Goal: Contribute content: Contribute content

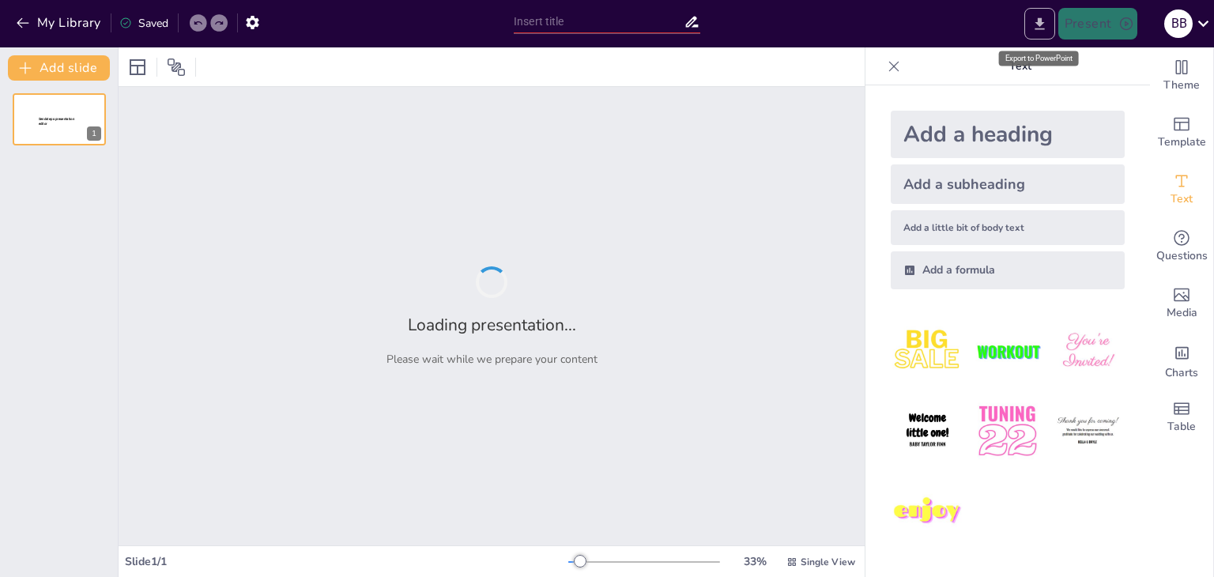
type input "Dressing Up: A World Tour of Traditional Costumes"
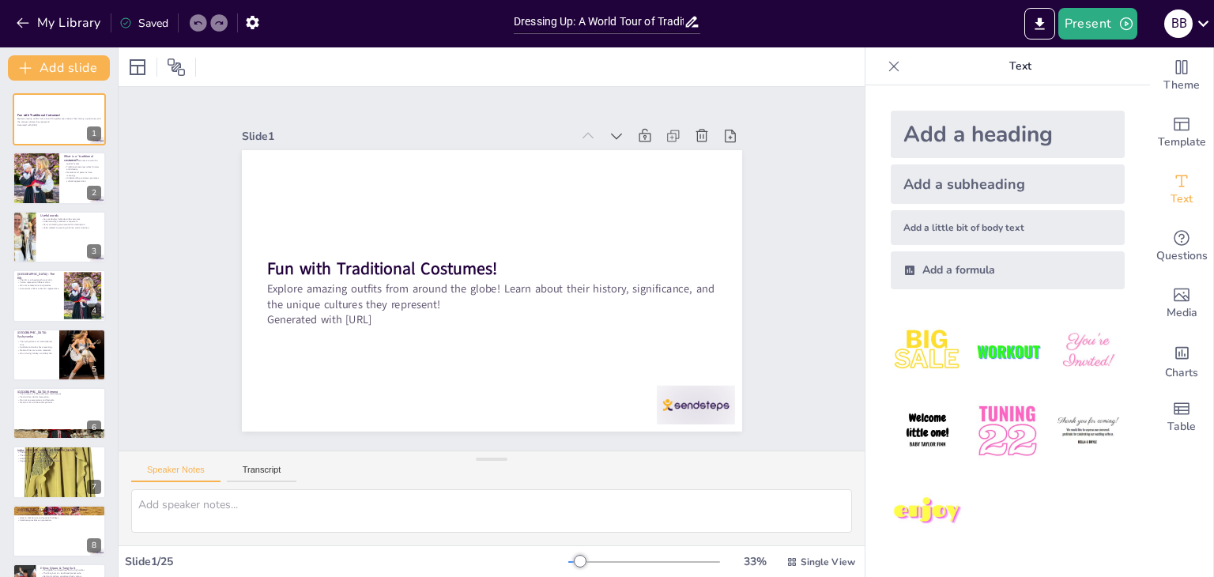
checkbox input "true"
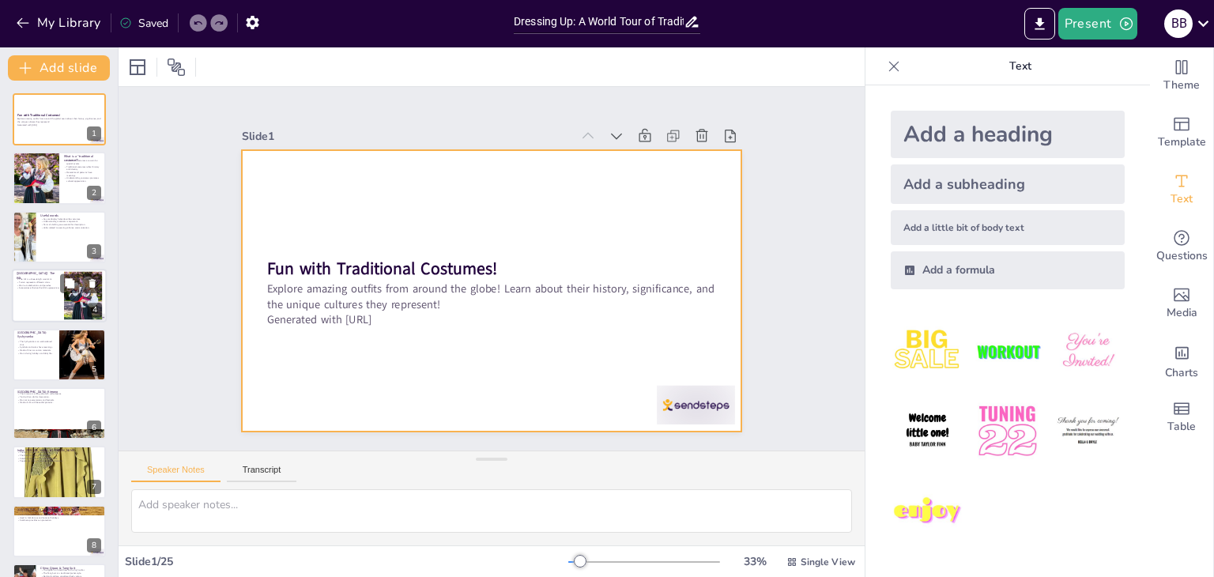
checkbox input "true"
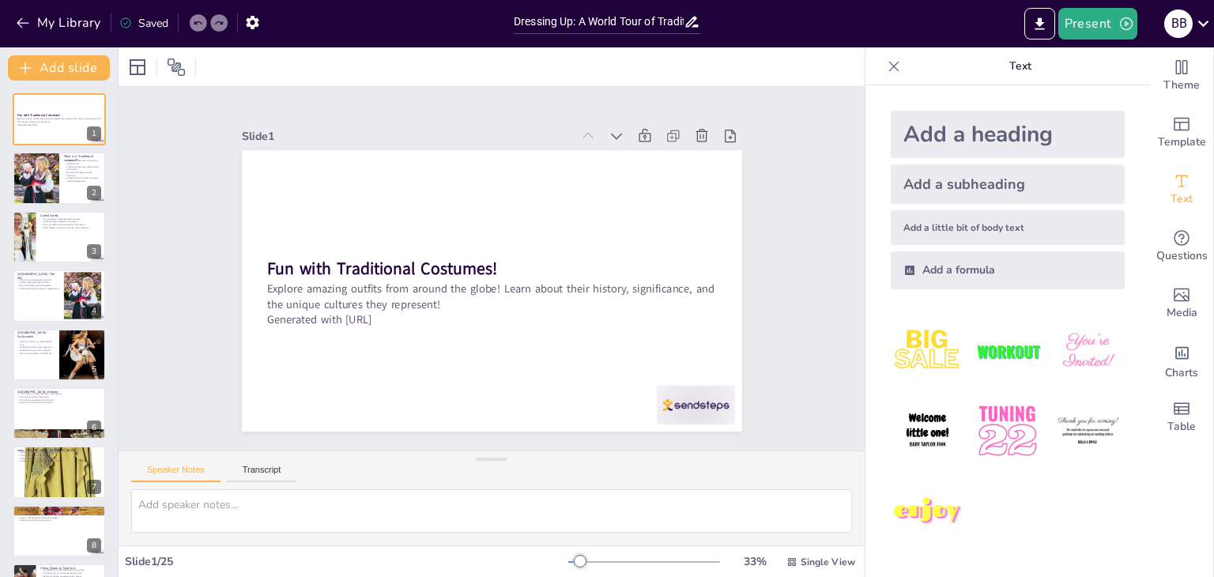
checkbox input "true"
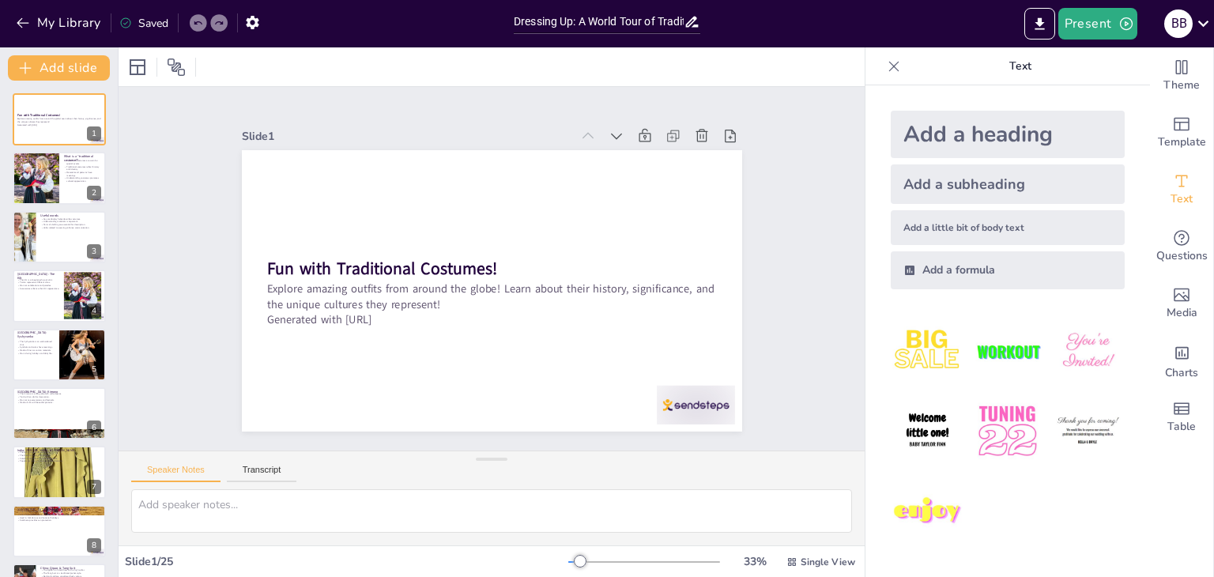
checkbox input "true"
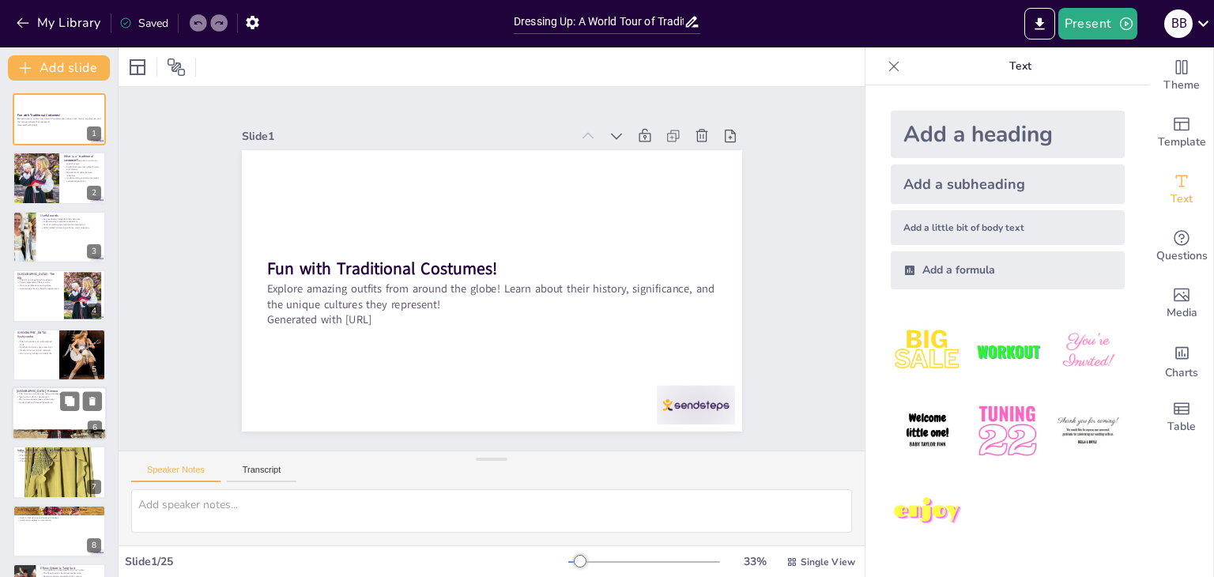
checkbox input "true"
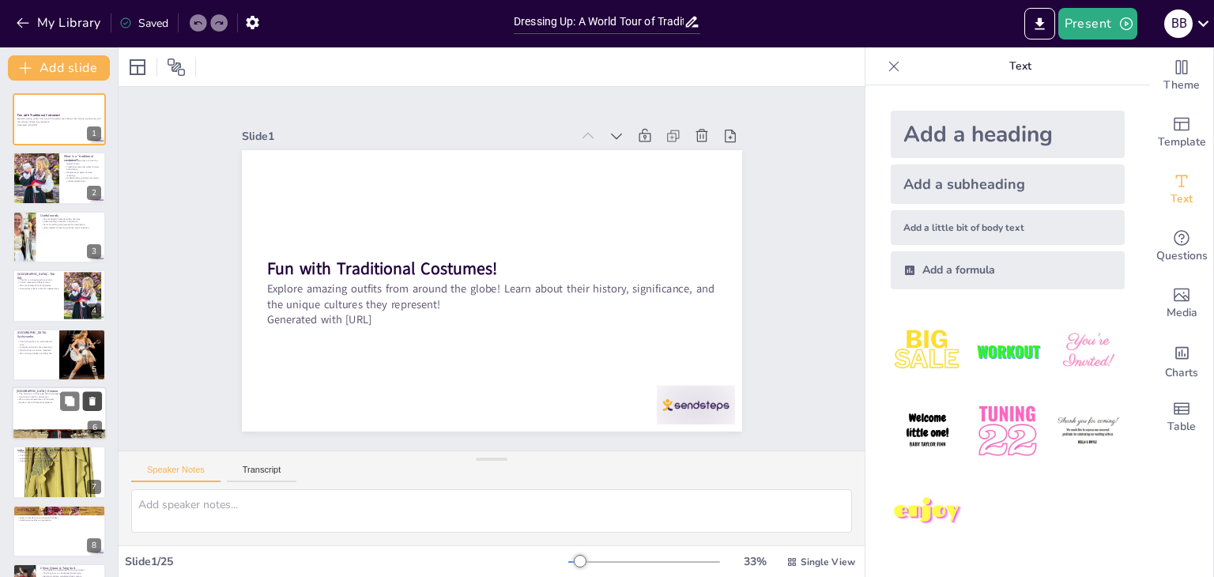
checkbox input "true"
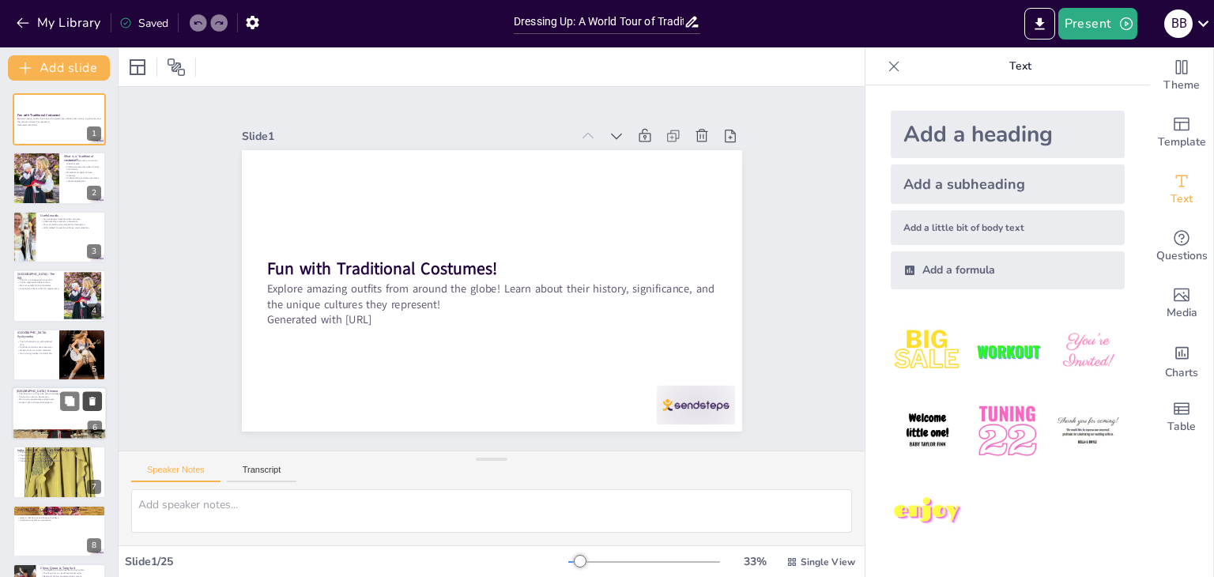
checkbox input "true"
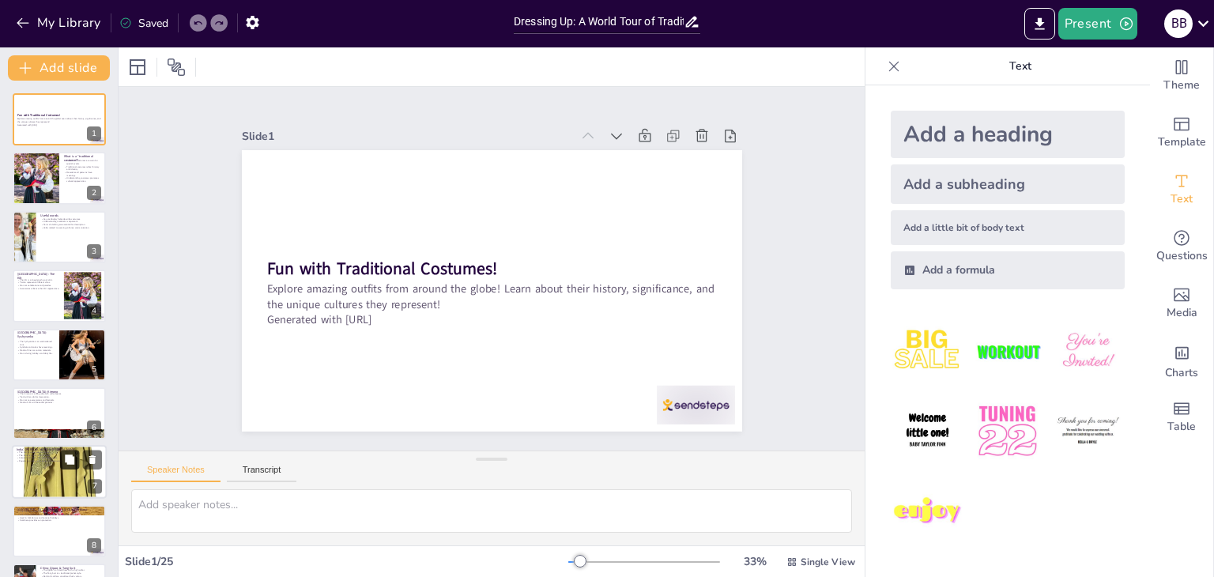
checkbox input "true"
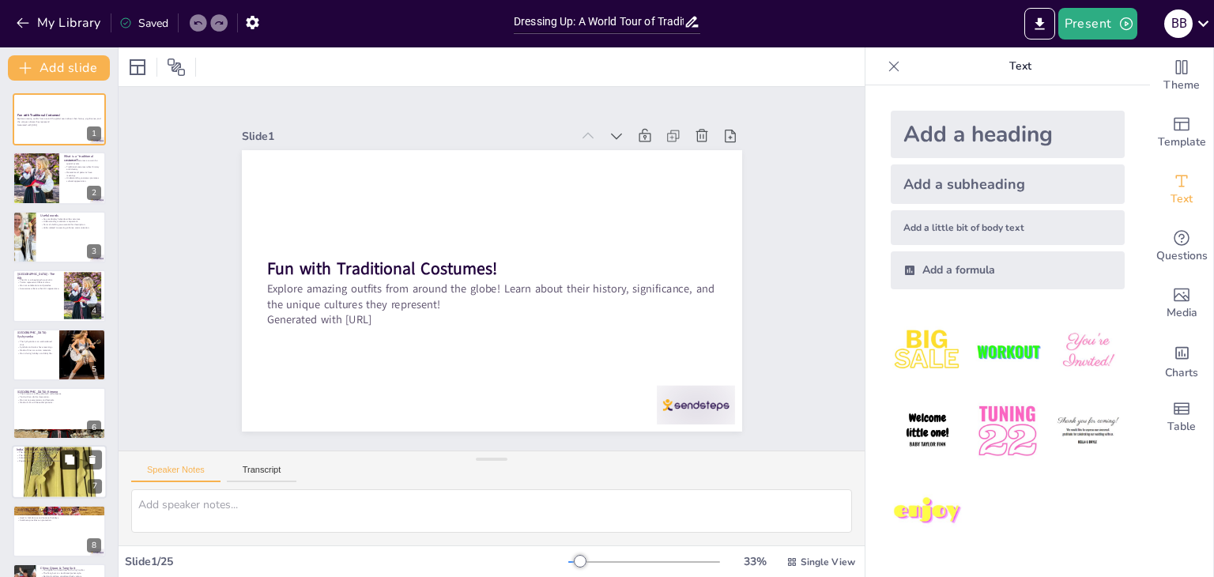
checkbox input "true"
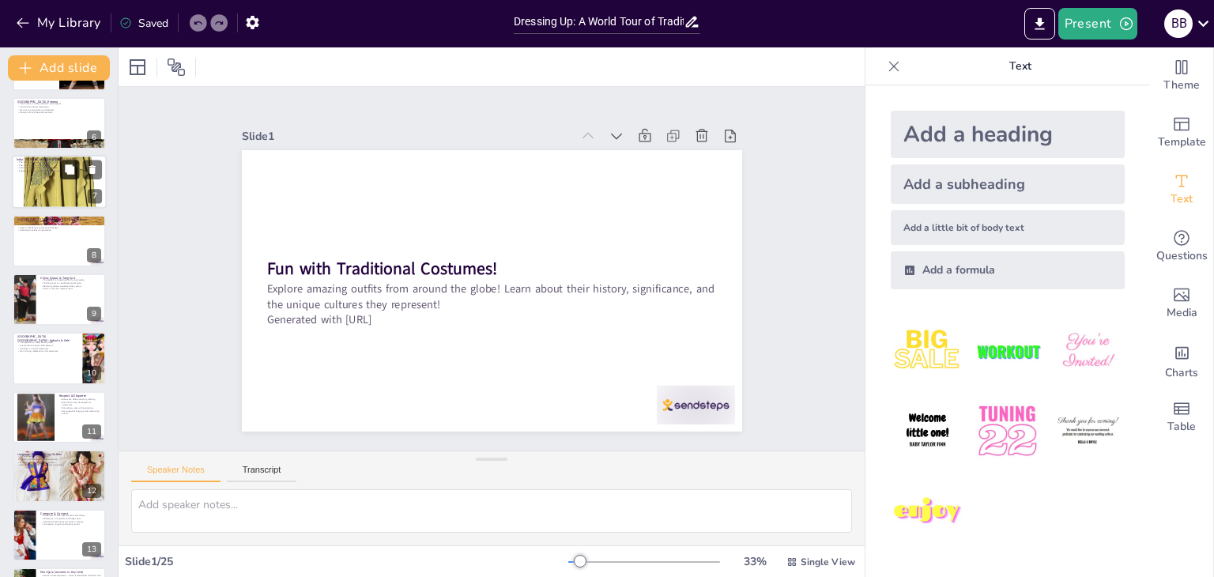
checkbox input "true"
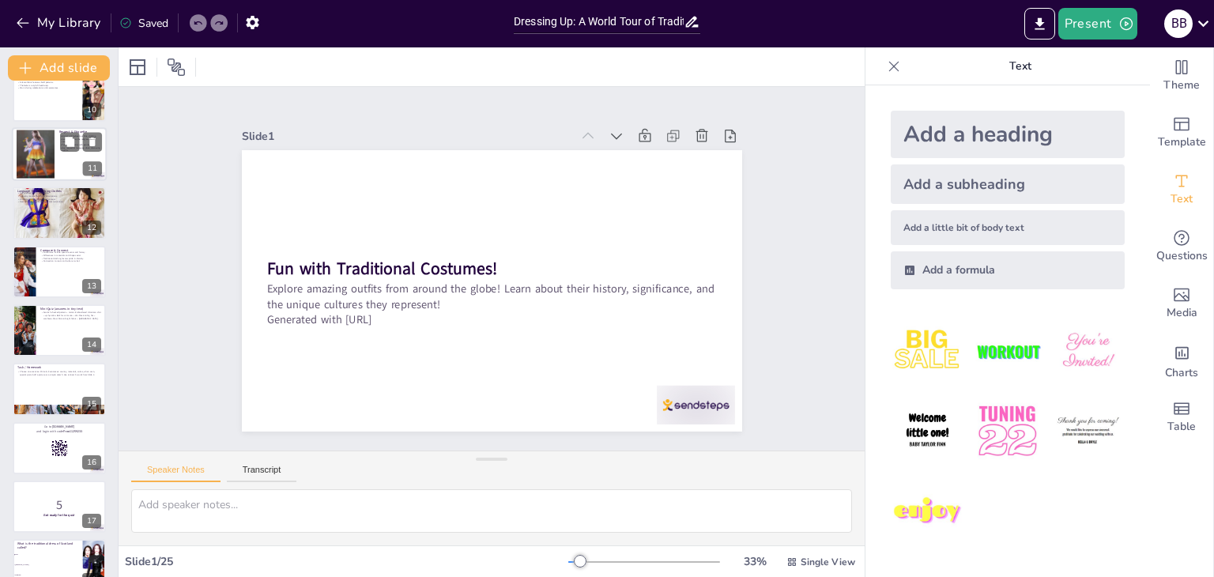
checkbox input "true"
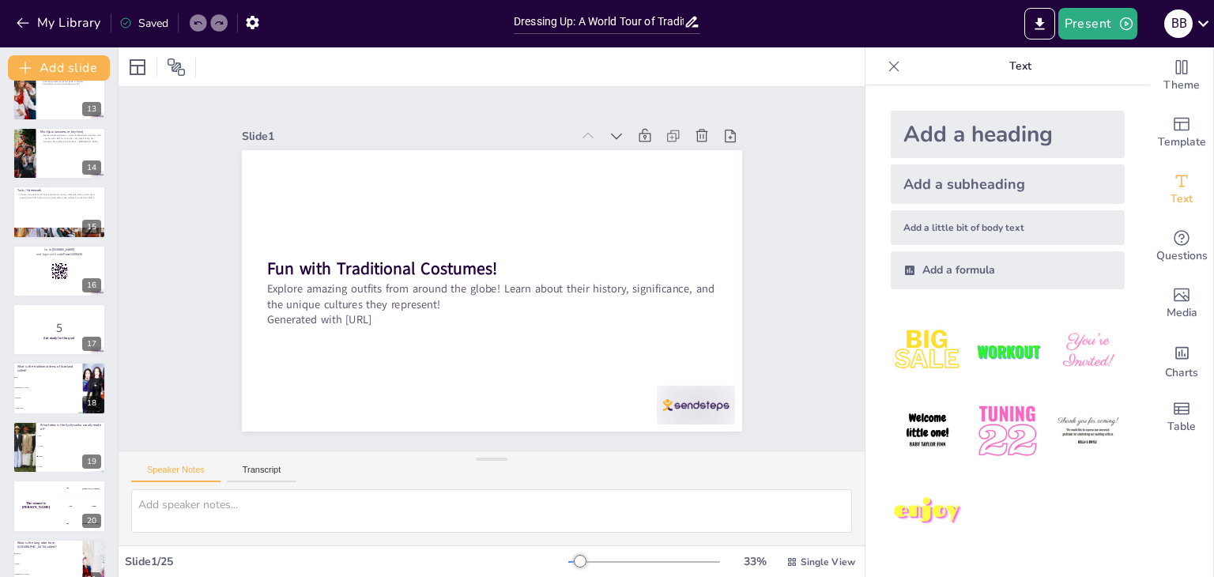
checkbox input "true"
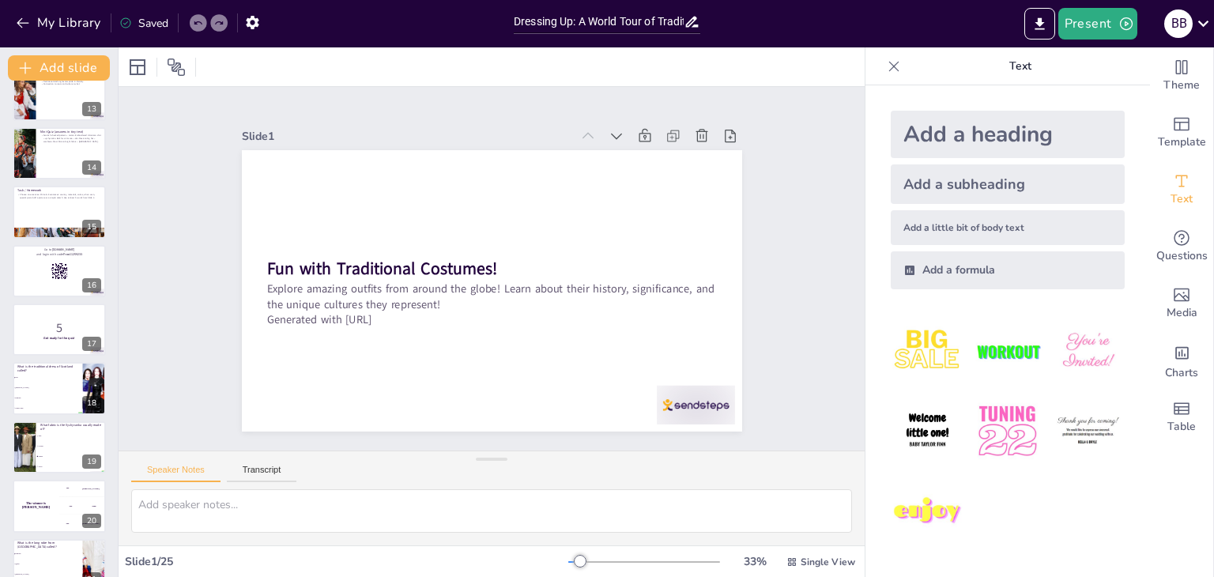
checkbox input "true"
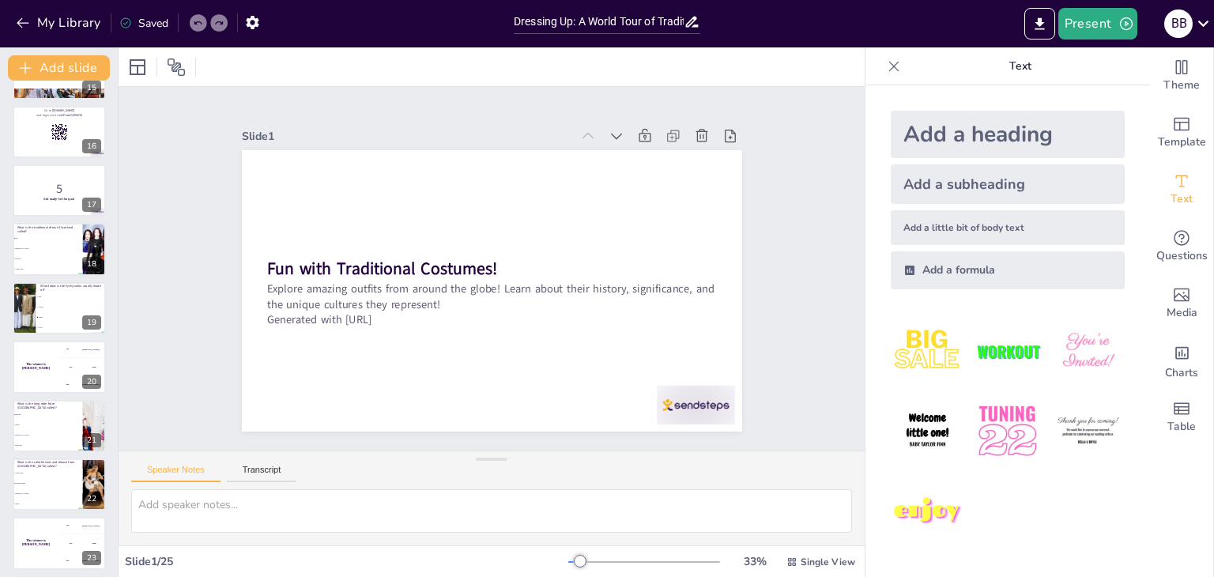
checkbox input "true"
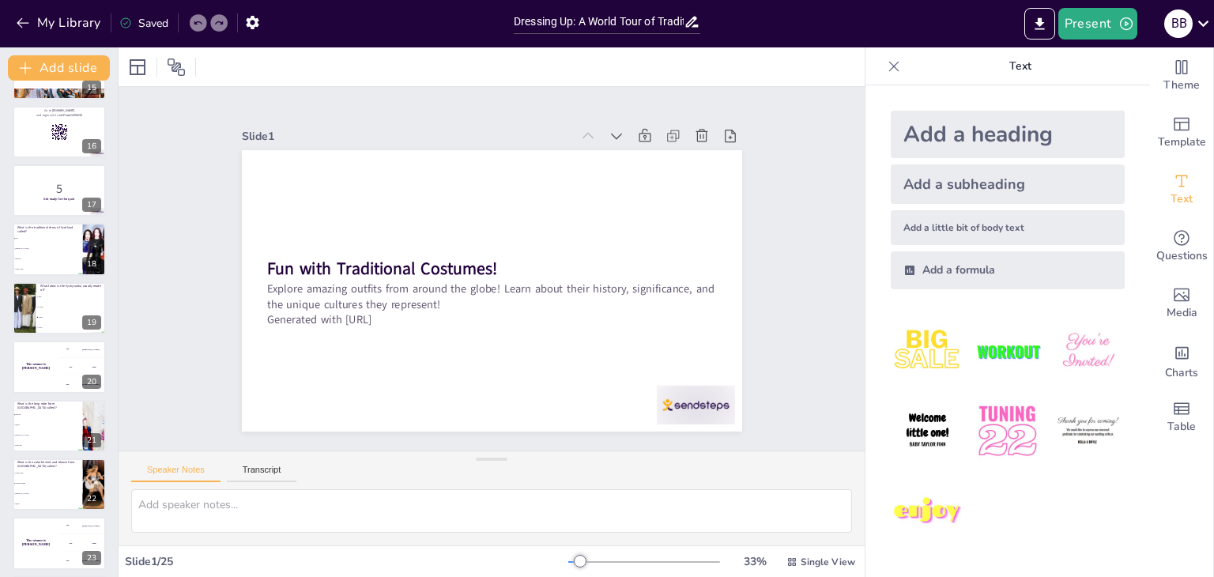
checkbox input "true"
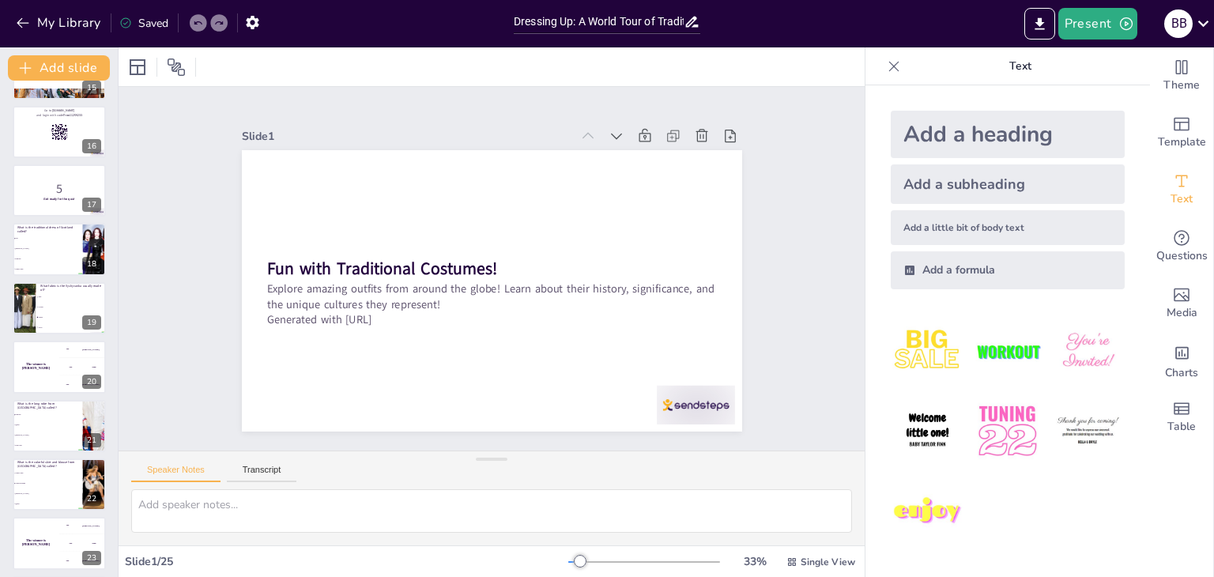
scroll to position [992, 0]
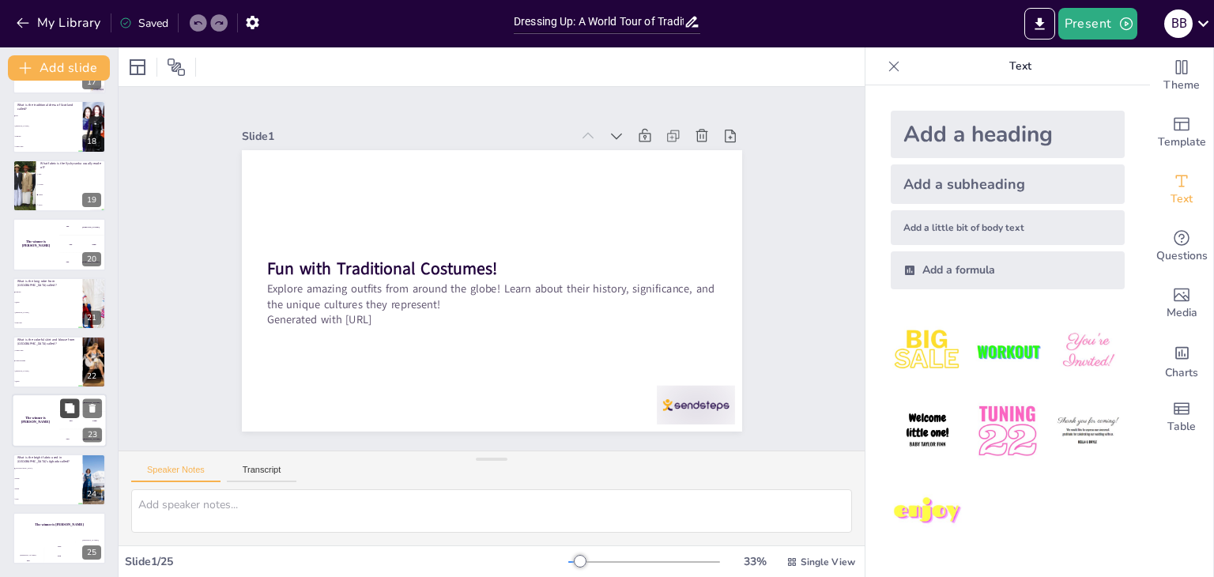
checkbox input "true"
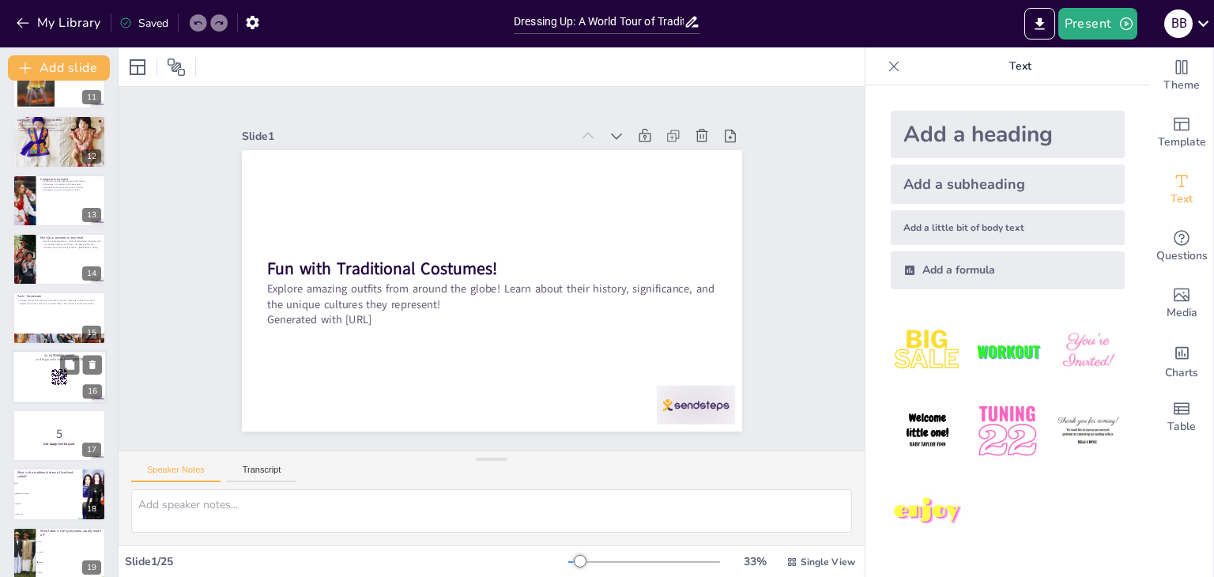
checkbox input "true"
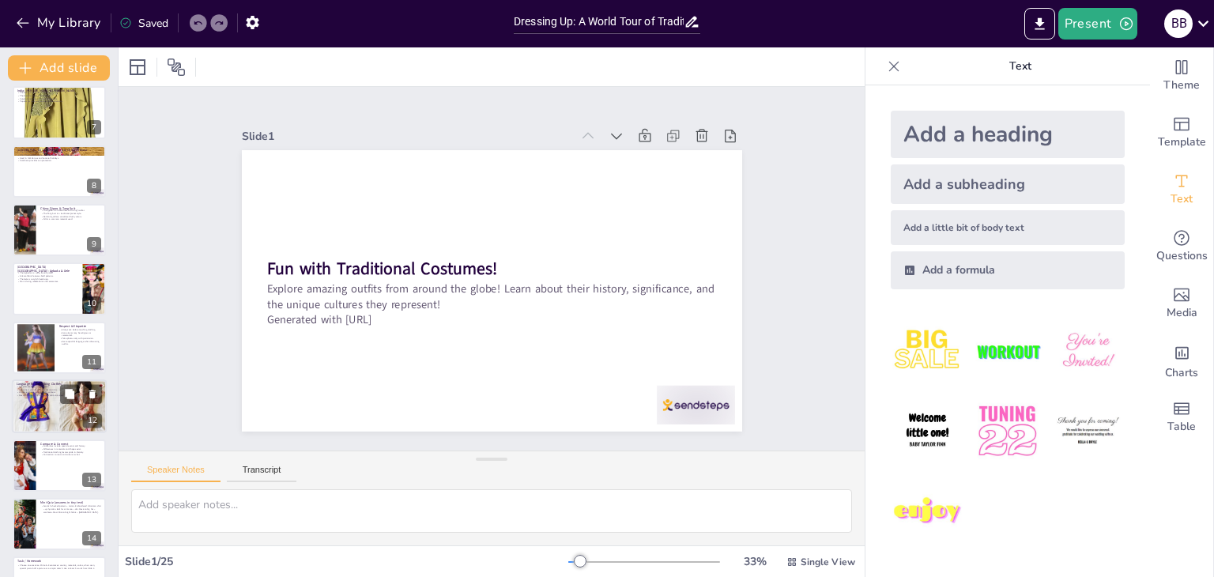
checkbox input "true"
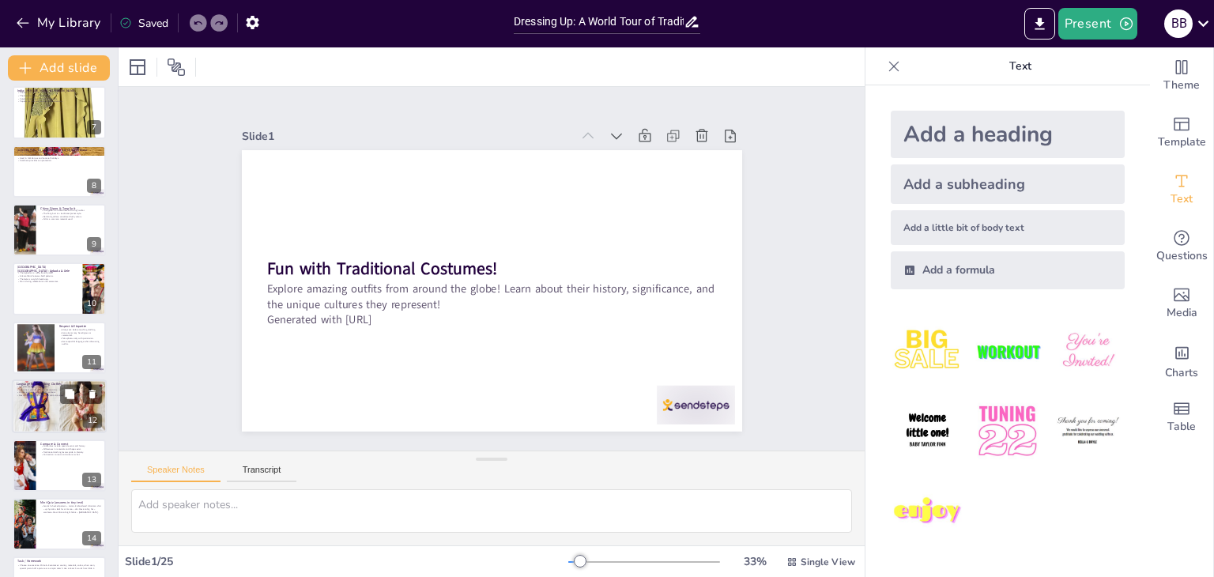
scroll to position [307, 0]
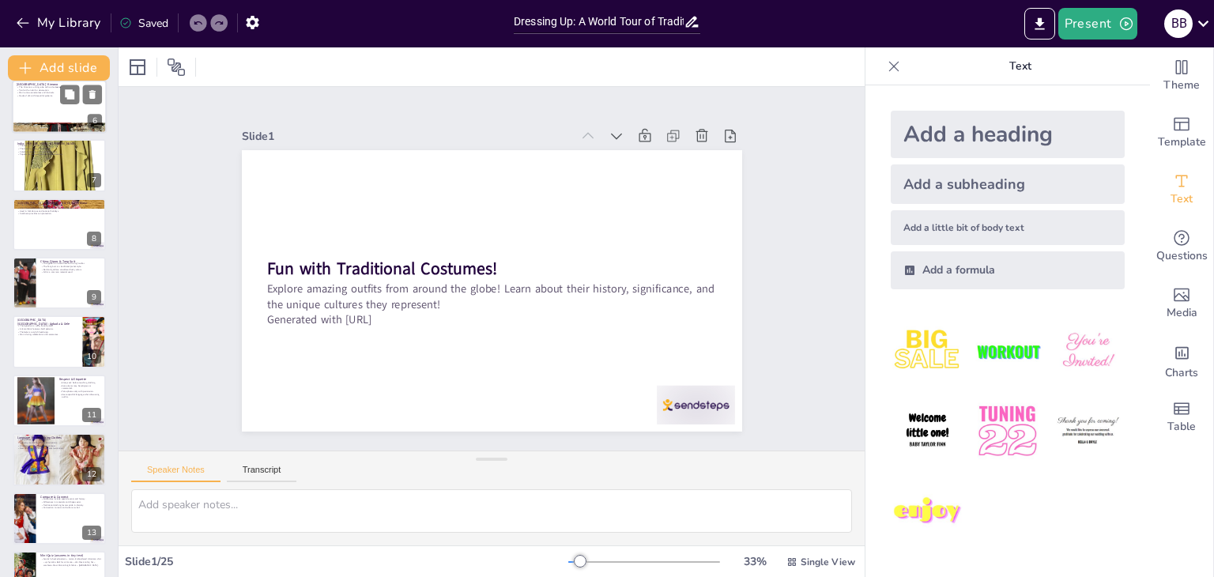
checkbox input "true"
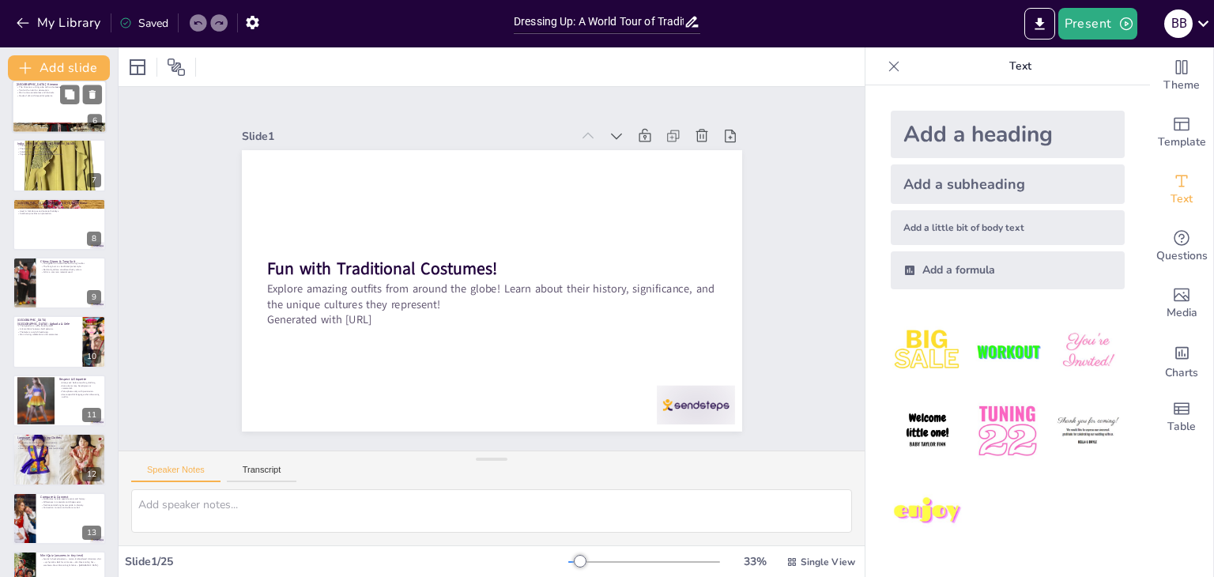
scroll to position [0, 0]
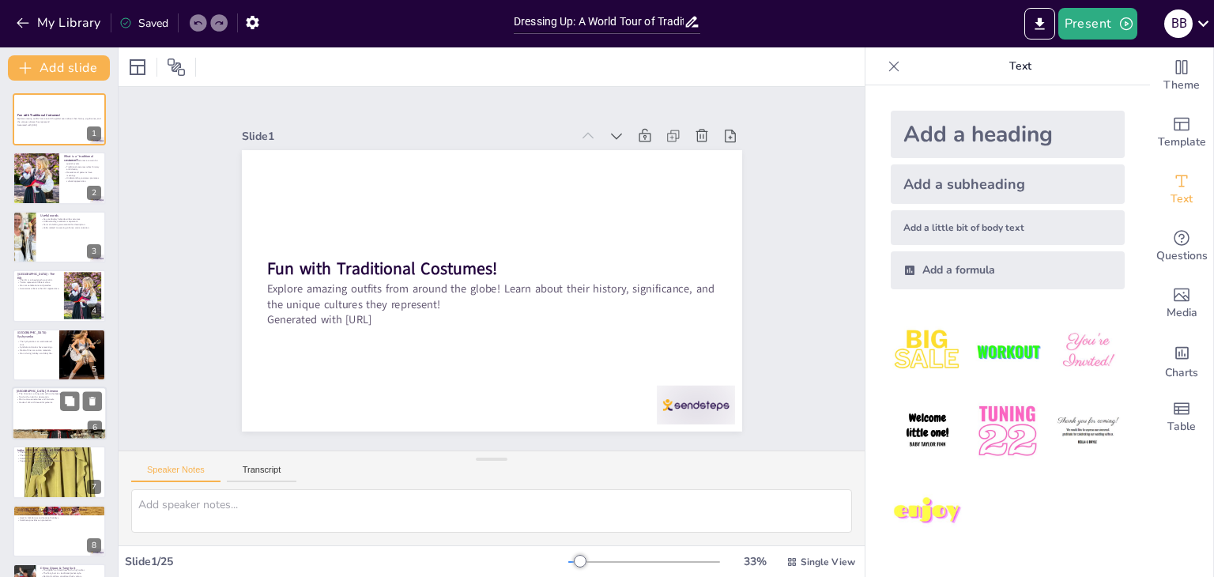
checkbox input "true"
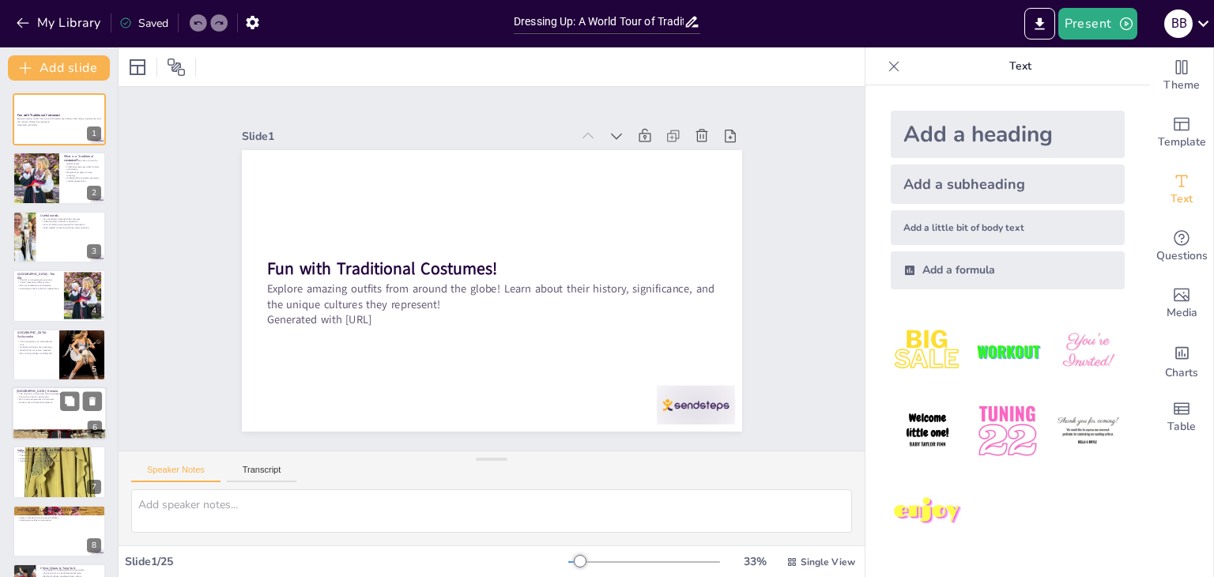
checkbox input "true"
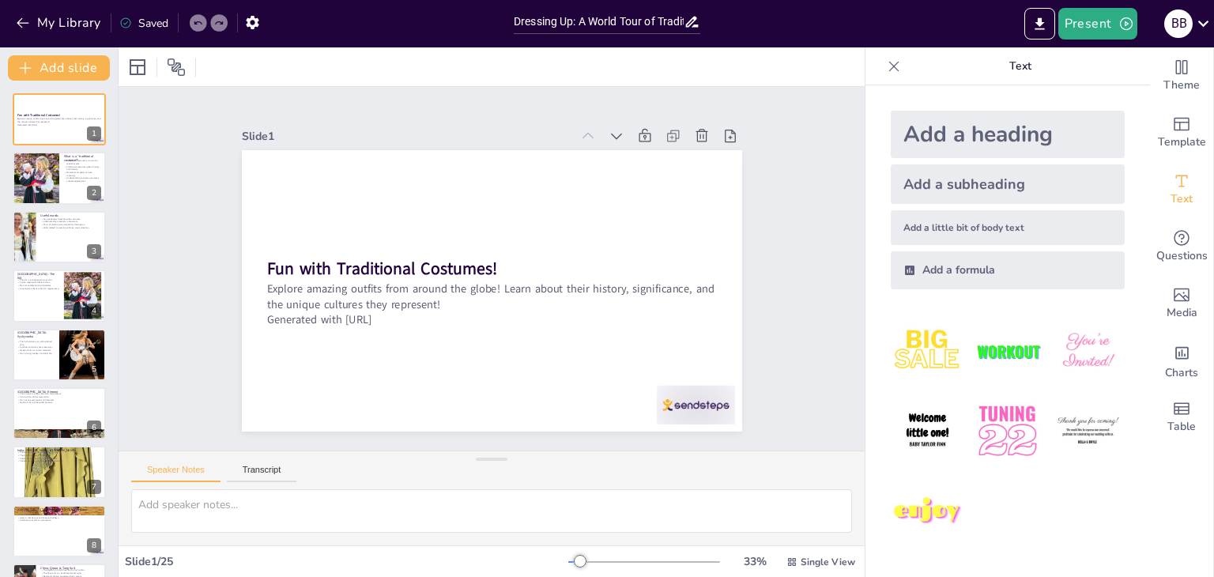
checkbox input "true"
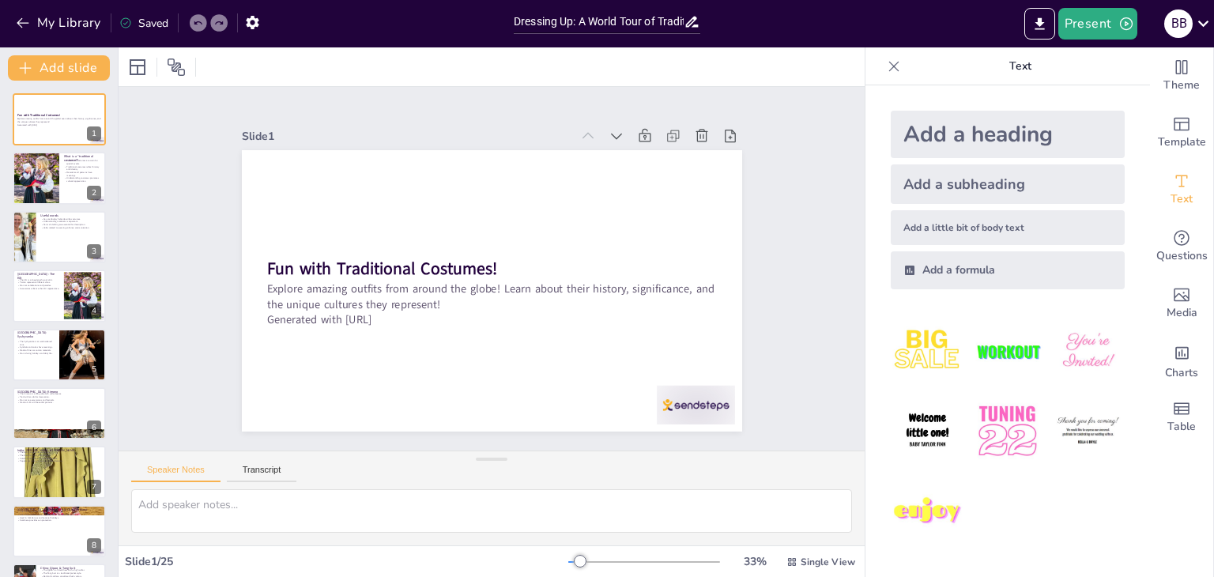
checkbox input "true"
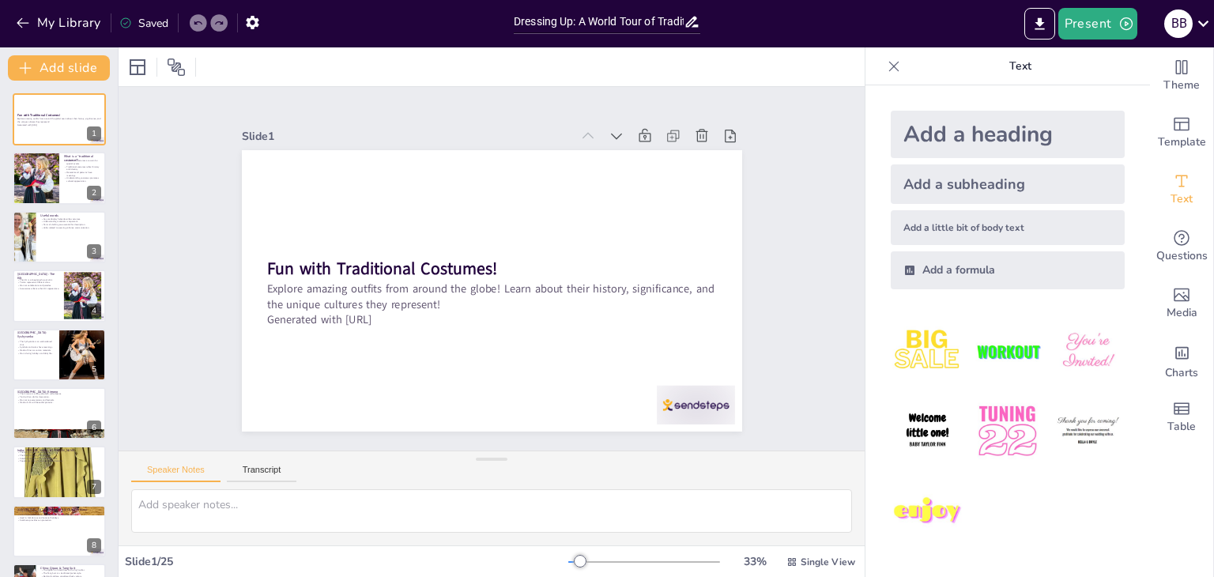
checkbox input "true"
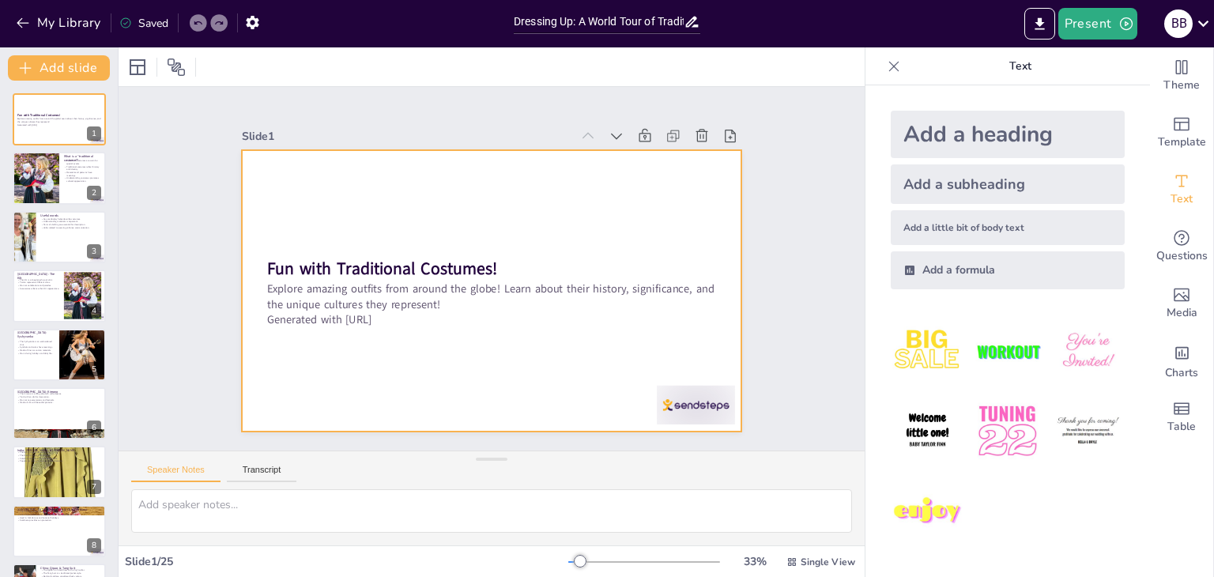
checkbox input "true"
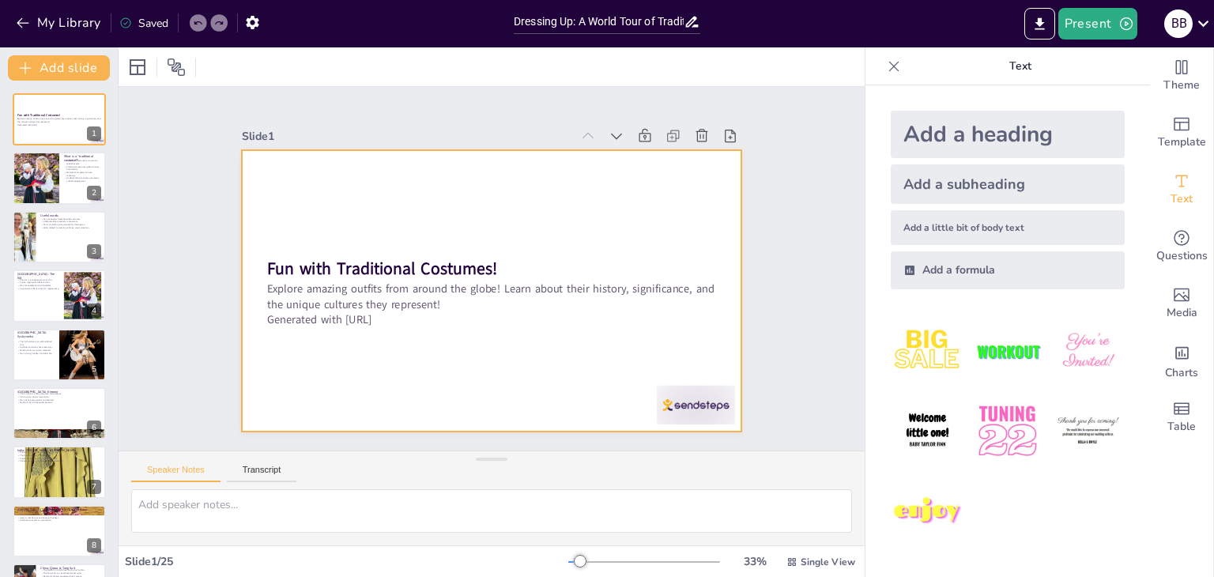
checkbox input "true"
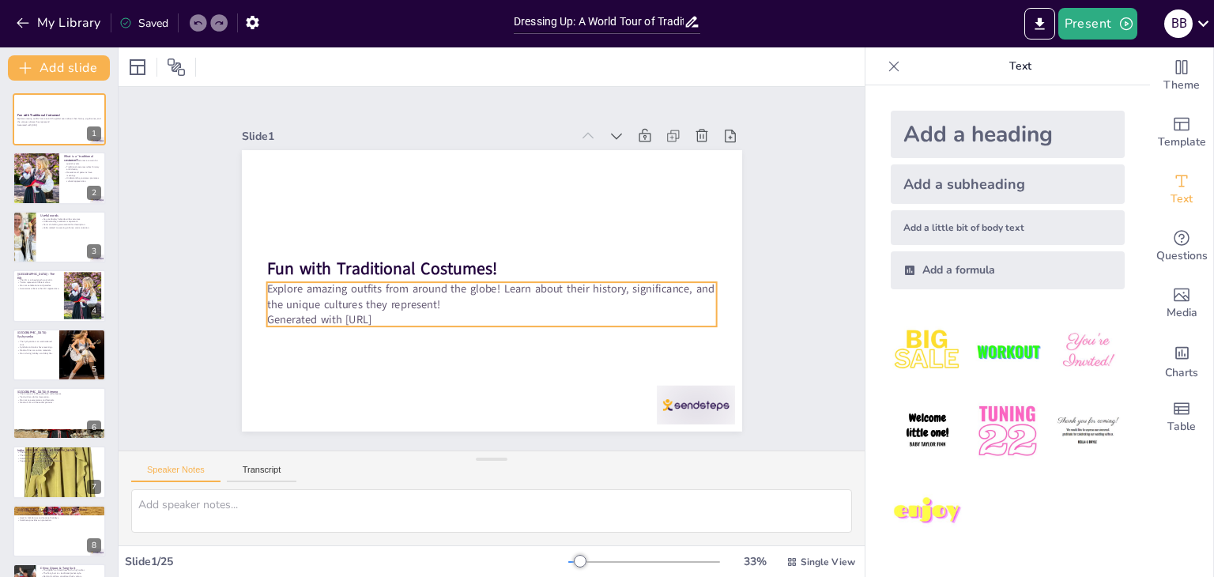
checkbox input "true"
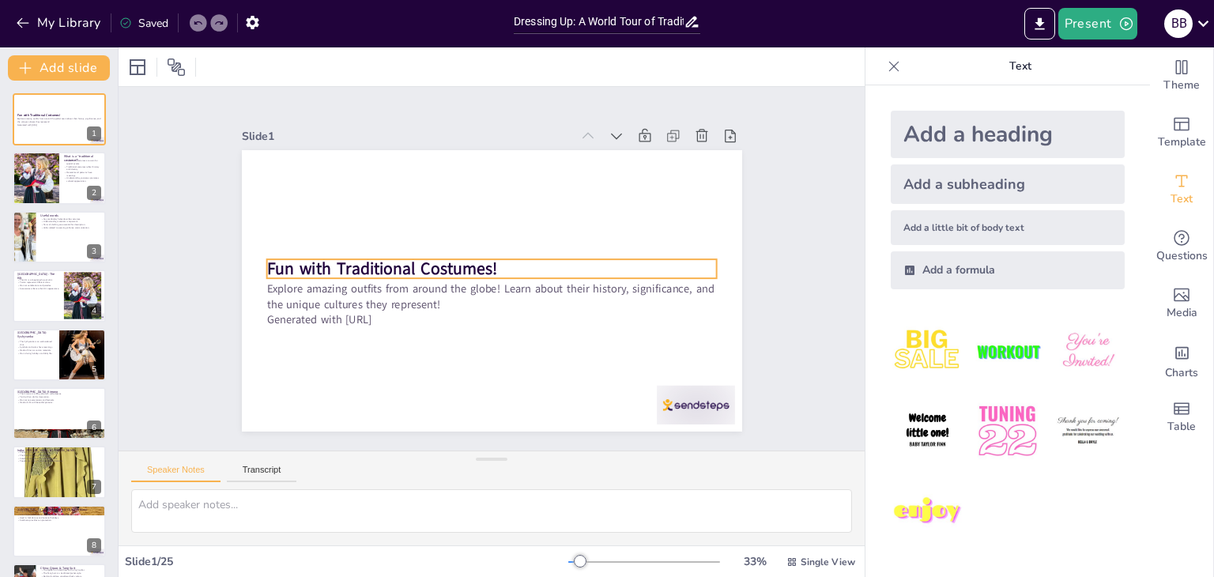
click at [434, 261] on strong "Fun with Traditional Costumes!" at bounding box center [469, 376] width 70 height 230
checkbox input "true"
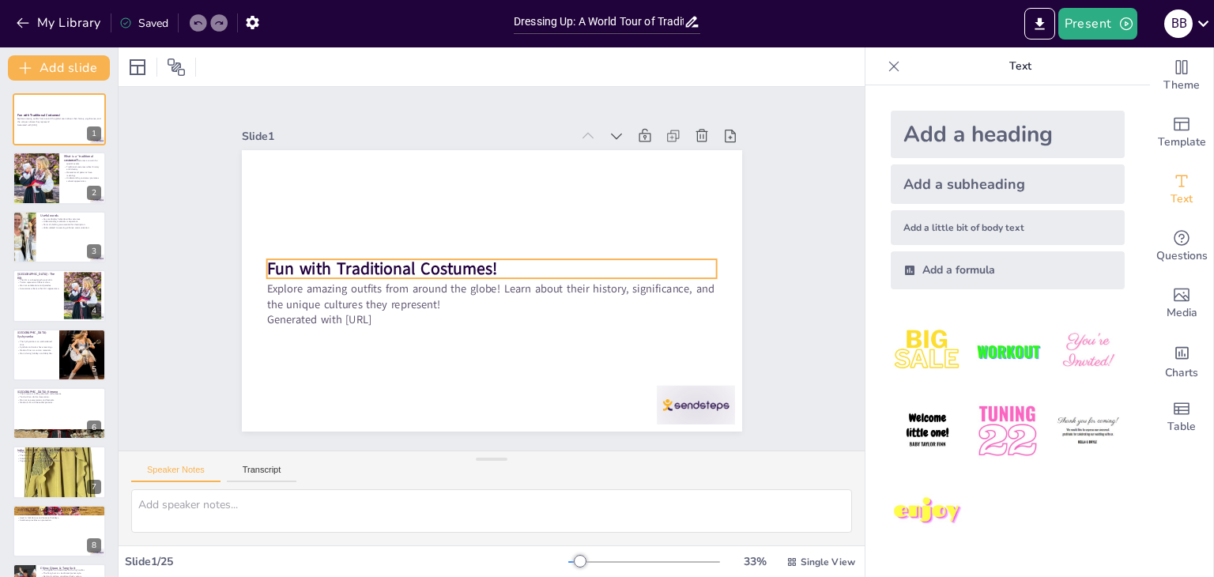
checkbox input "true"
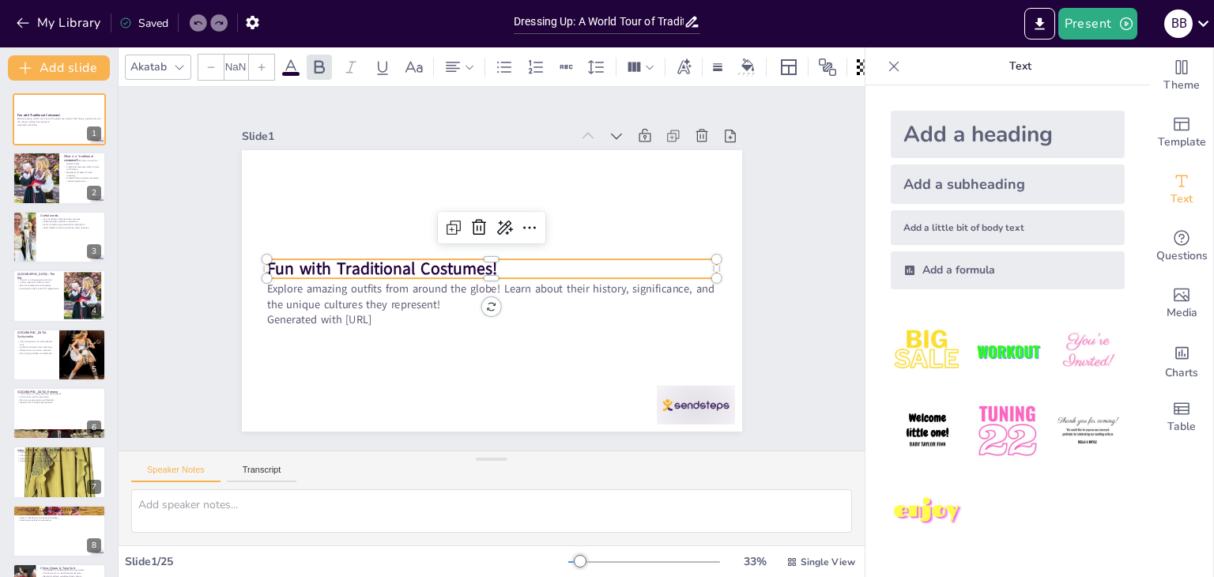
type input "48"
checkbox input "true"
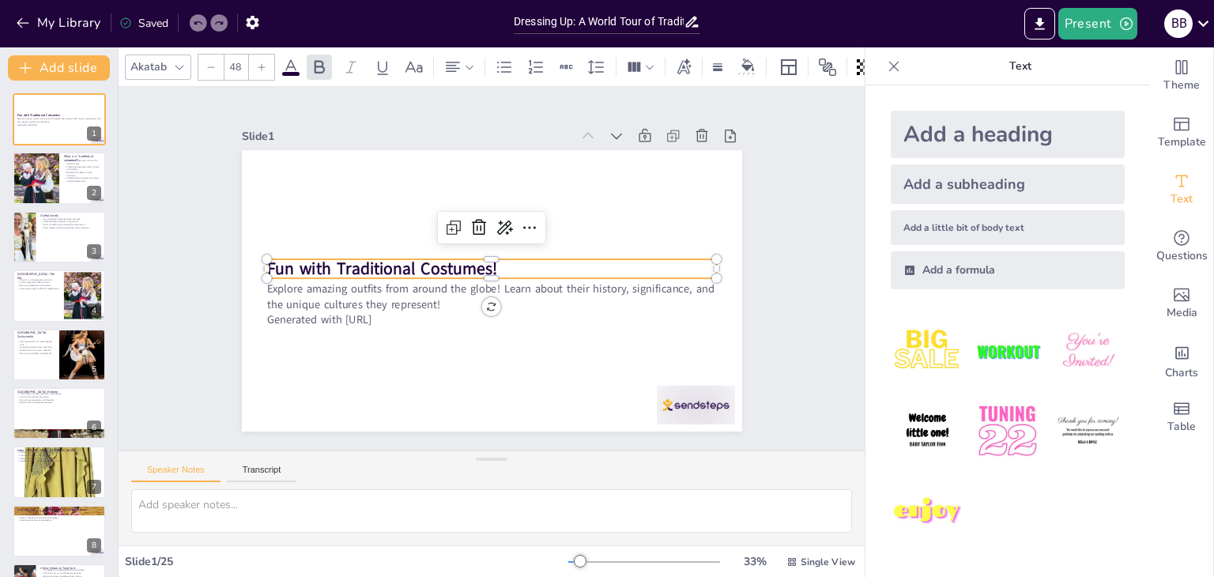
checkbox input "true"
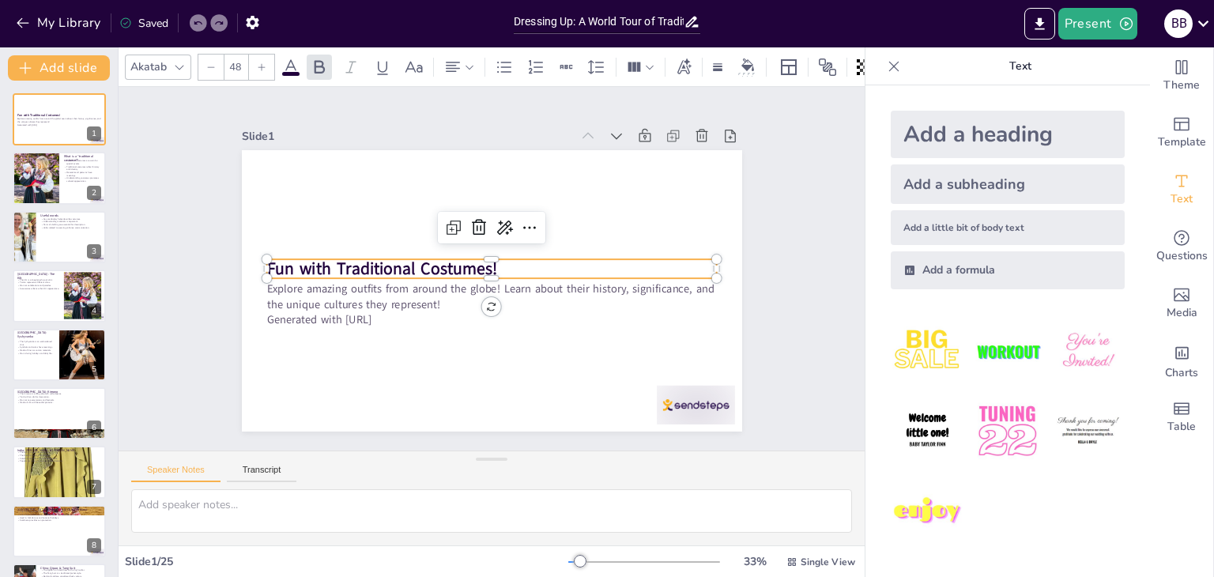
checkbox input "true"
click at [904, 342] on img at bounding box center [928, 352] width 74 height 74
checkbox input "true"
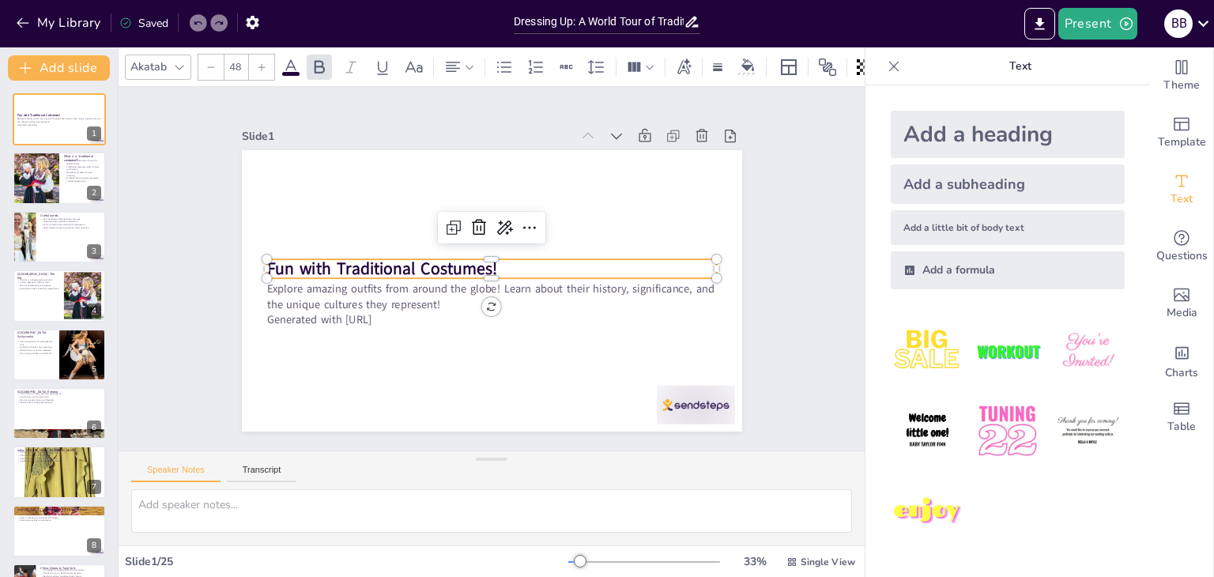
checkbox input "true"
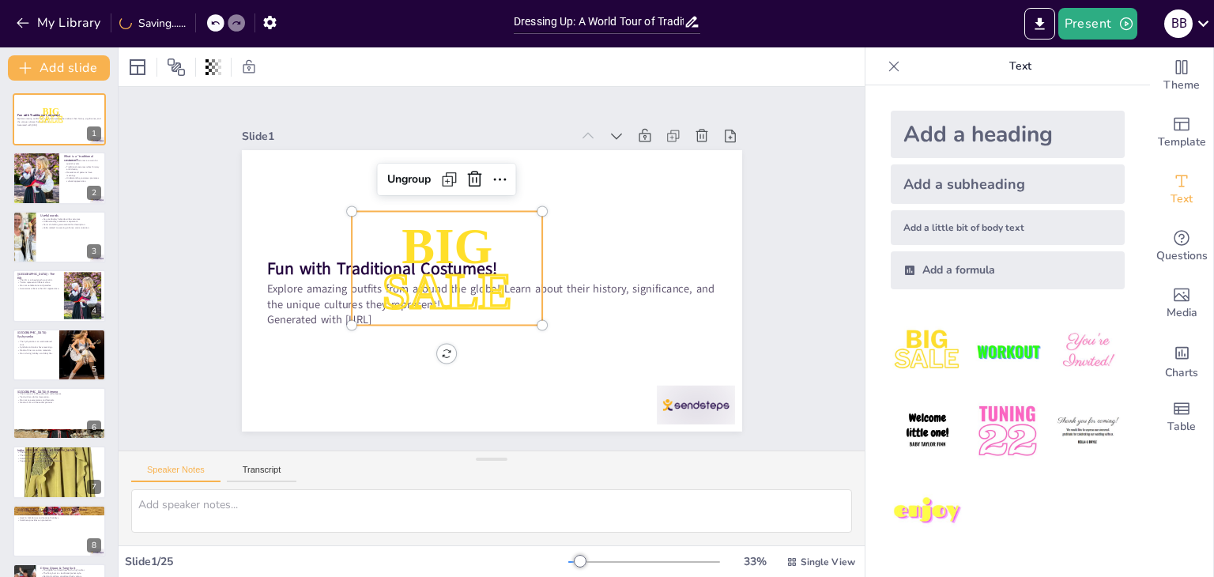
checkbox input "true"
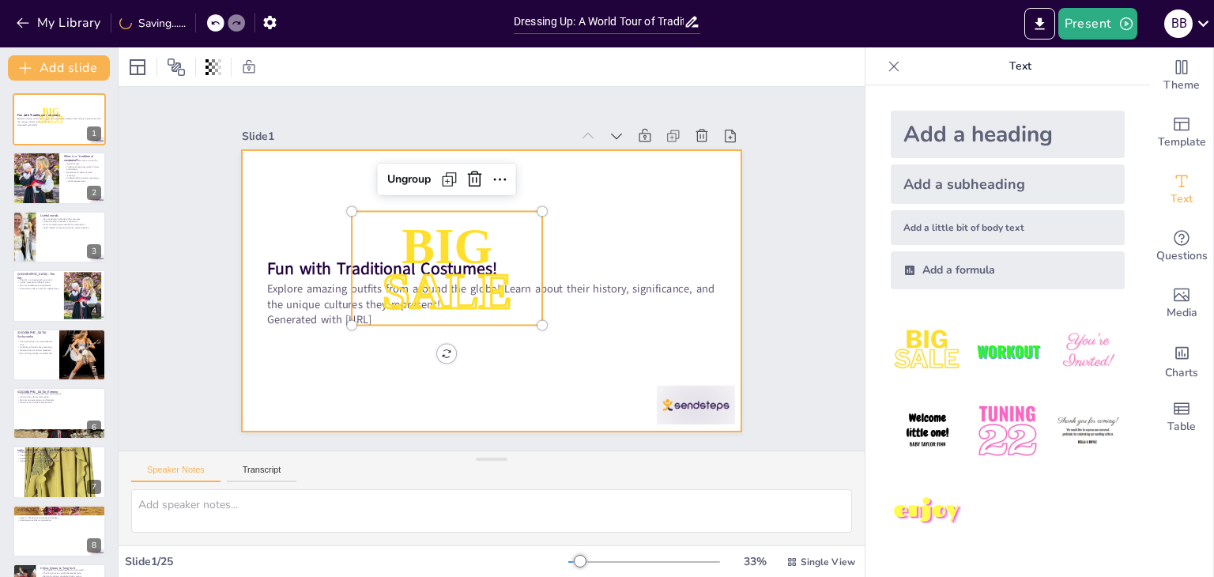
checkbox input "true"
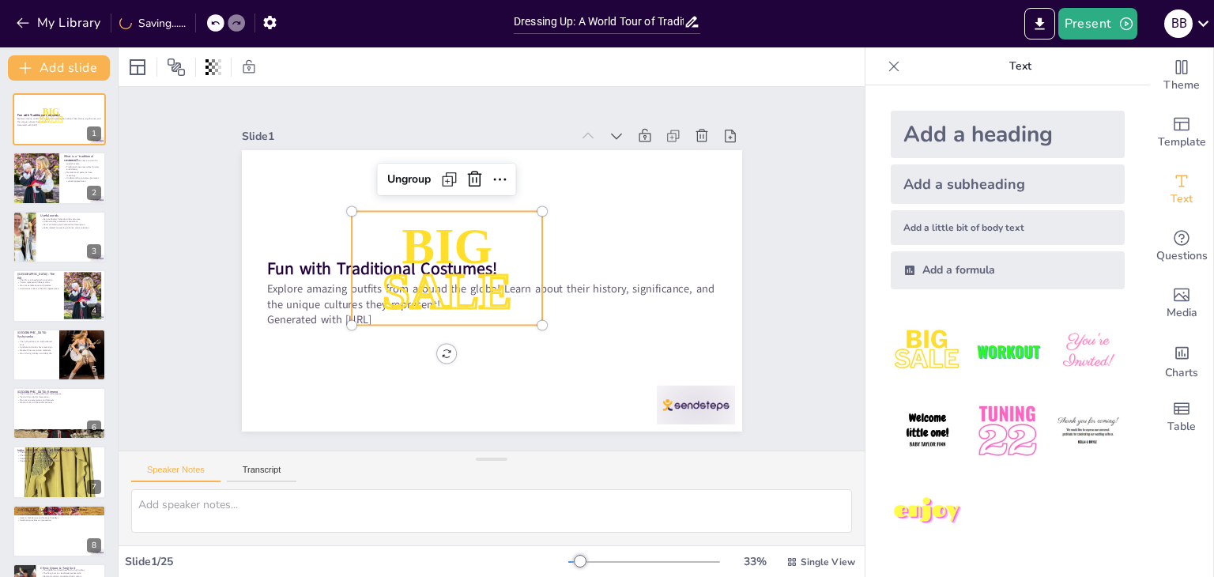
checkbox input "true"
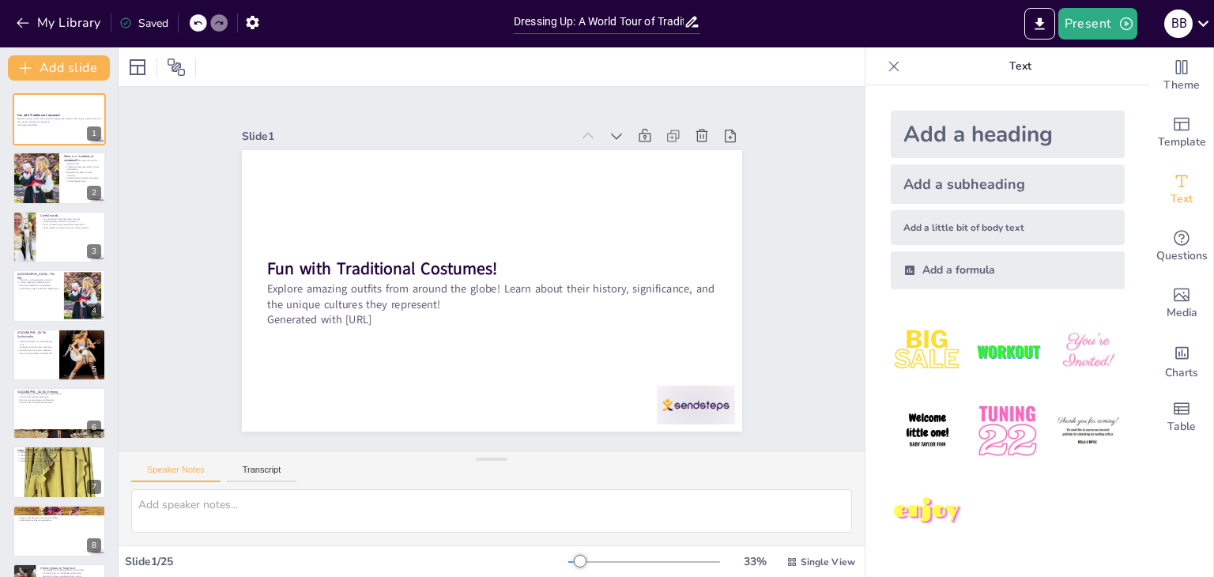
checkbox input "true"
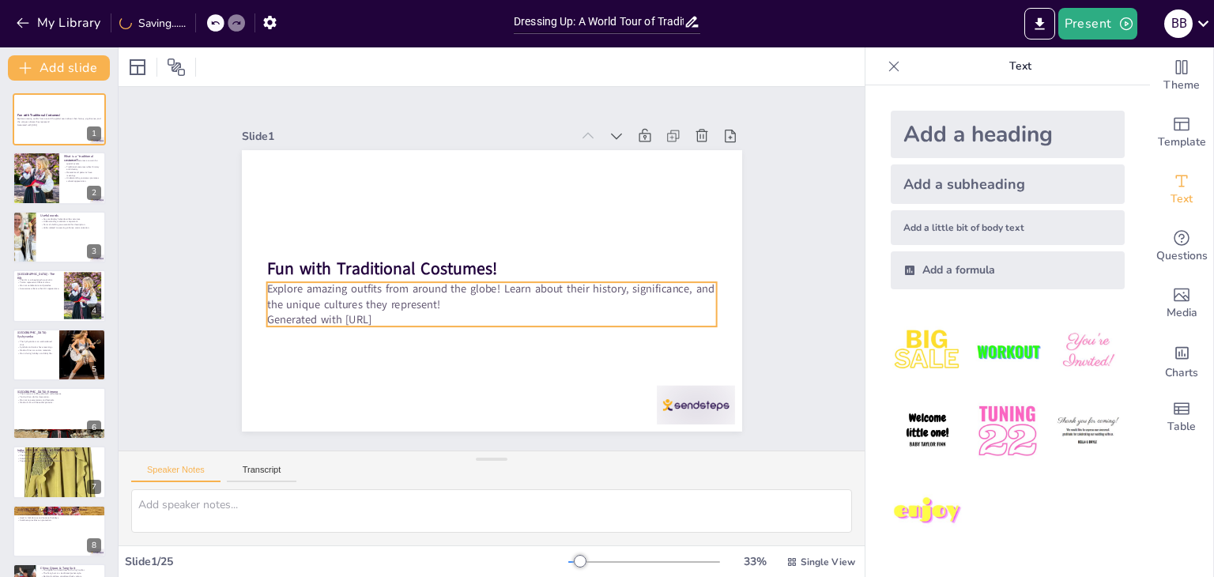
checkbox input "true"
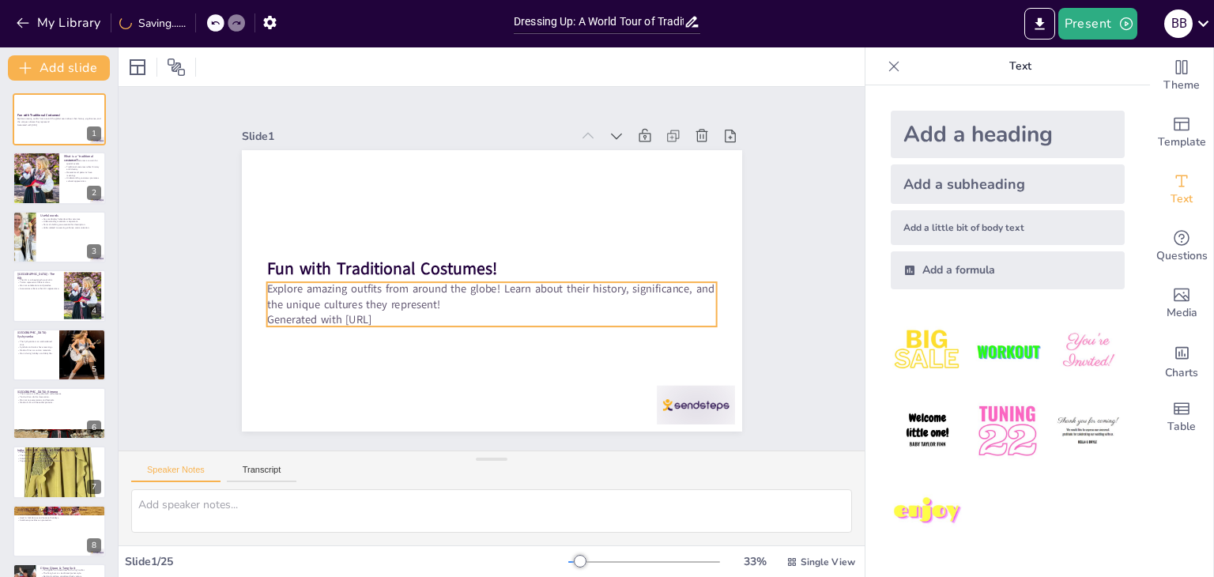
checkbox input "true"
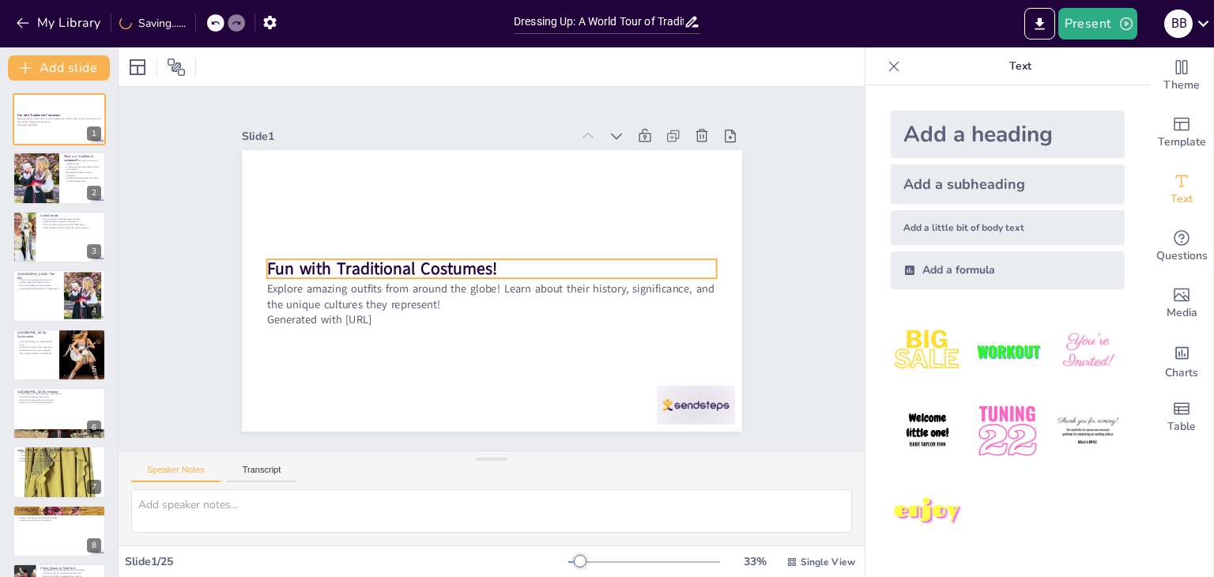
checkbox input "true"
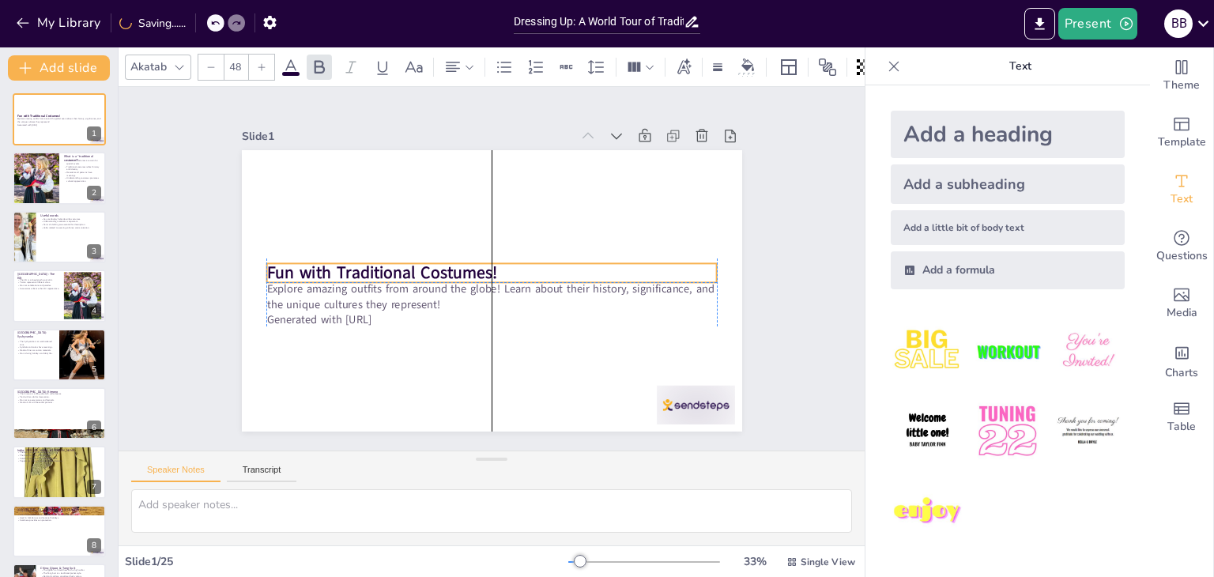
checkbox input "true"
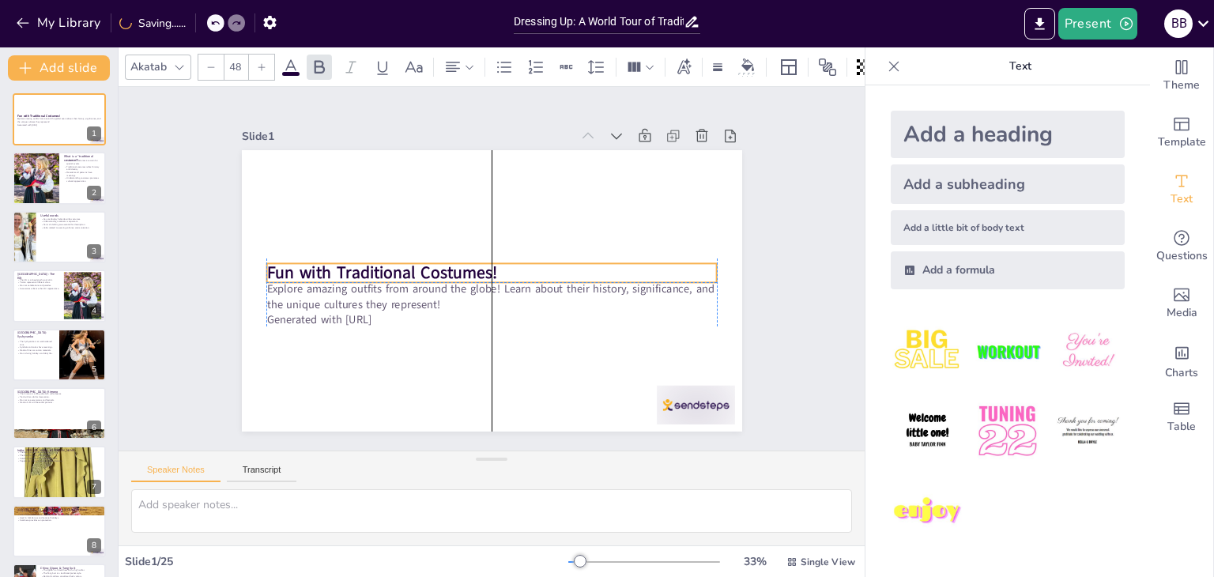
checkbox input "true"
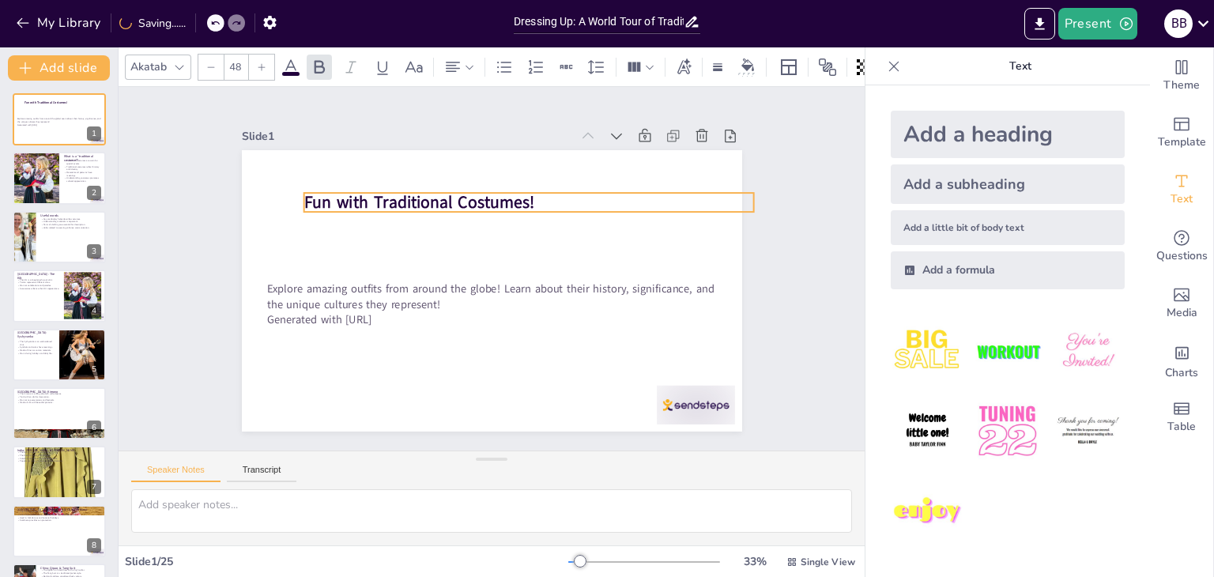
drag, startPoint x: 338, startPoint y: 257, endPoint x: 375, endPoint y: 191, distance: 76.1
click at [375, 191] on strong "Fun with Traditional Costumes!" at bounding box center [452, 178] width 220 height 115
click at [983, 352] on img at bounding box center [1008, 352] width 74 height 74
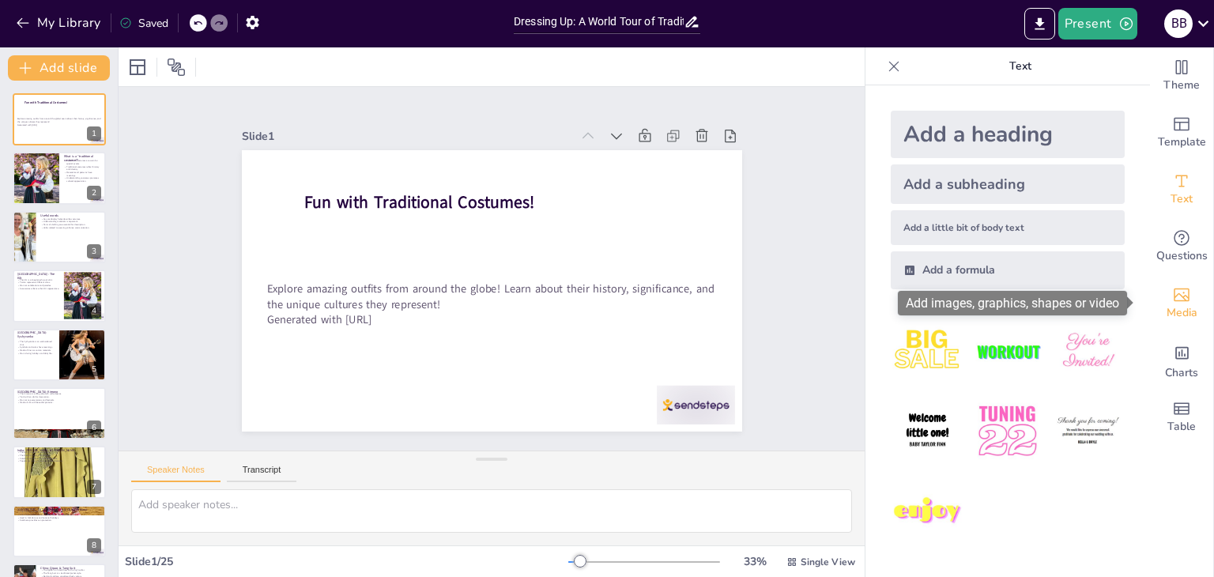
click at [1179, 303] on div "Media" at bounding box center [1181, 303] width 63 height 57
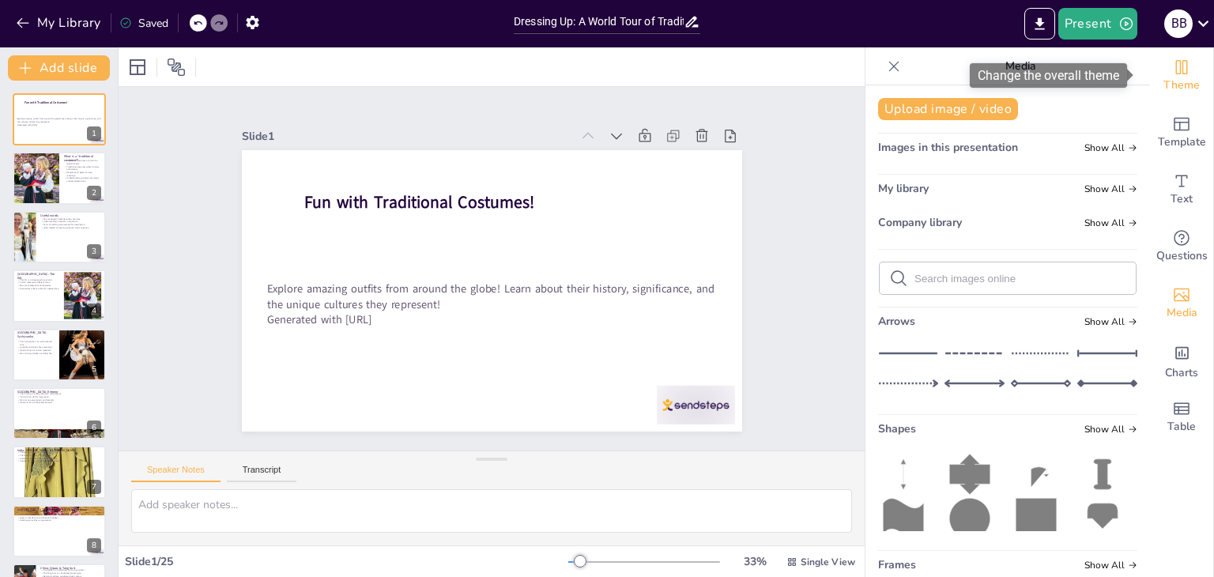
click at [1176, 74] on icon "Change the overall theme" at bounding box center [1182, 67] width 12 height 14
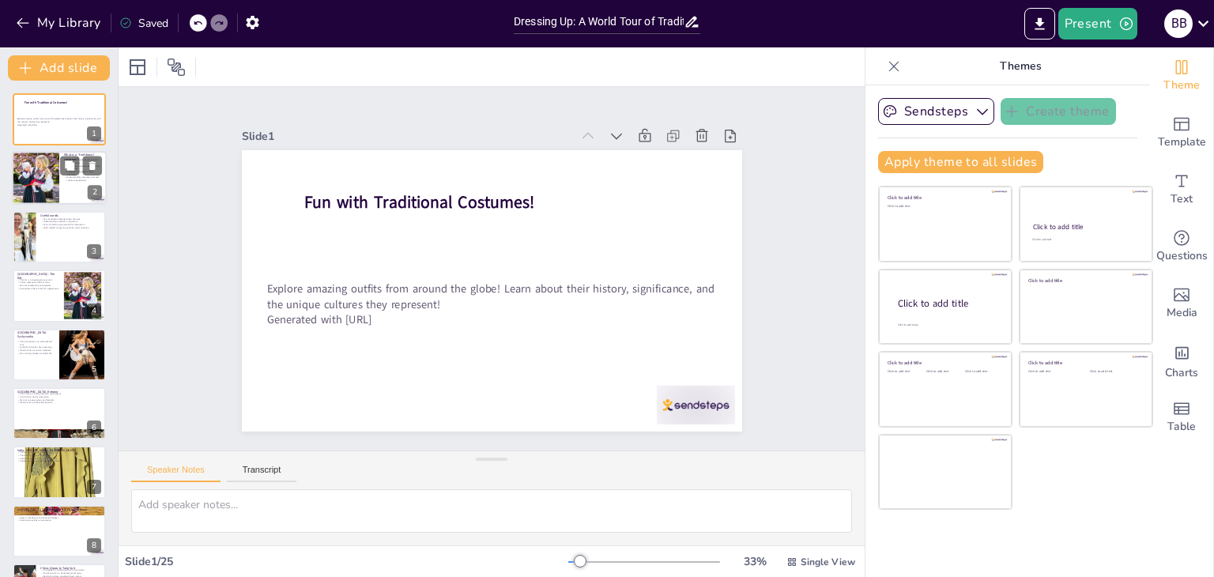
click at [33, 180] on div at bounding box center [35, 178] width 47 height 58
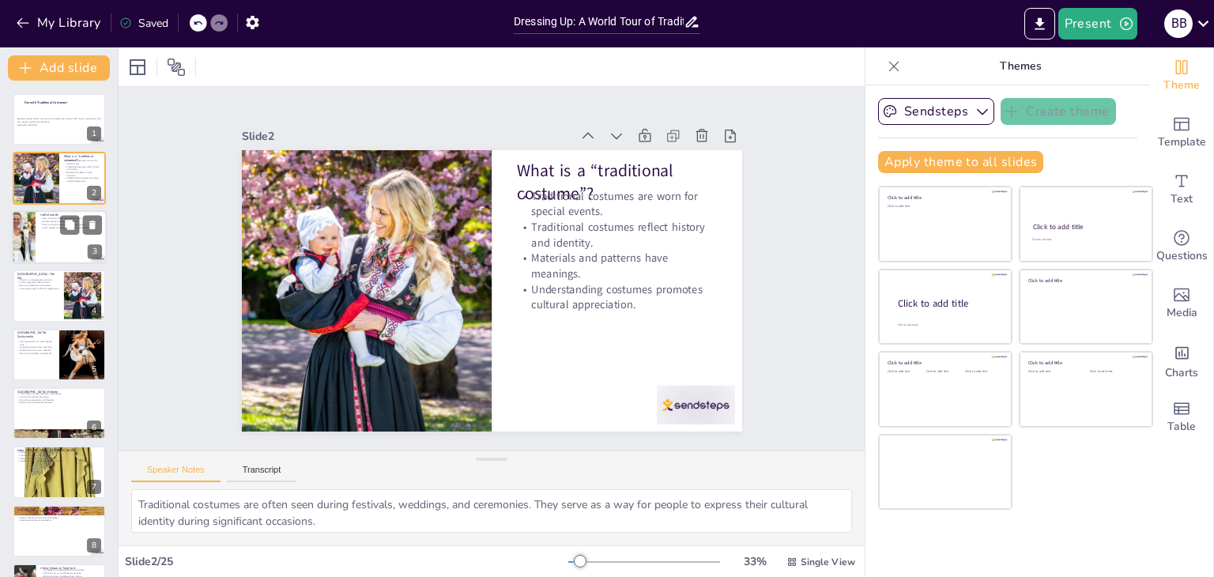
click at [50, 245] on div at bounding box center [59, 237] width 95 height 54
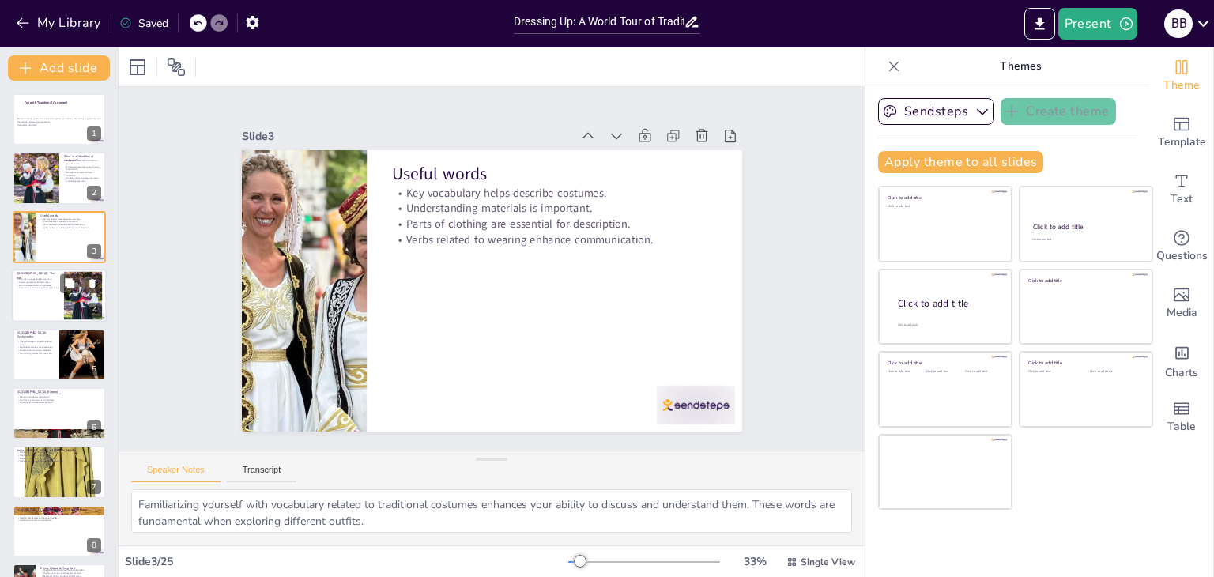
click at [57, 284] on p "Worn at celebrations and parades." at bounding box center [38, 285] width 43 height 3
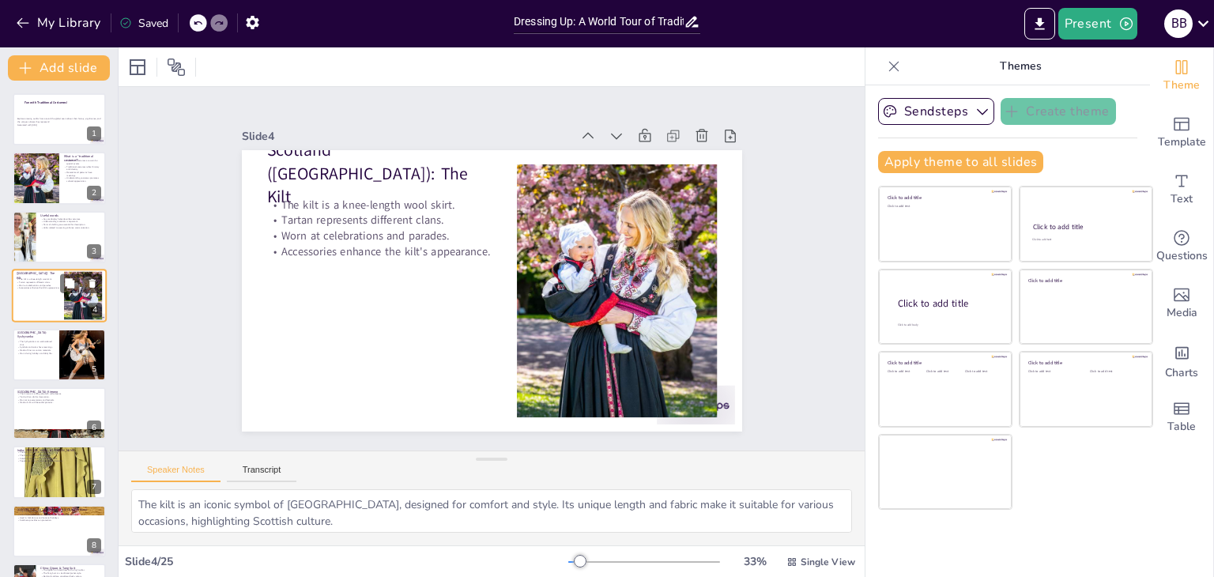
click at [75, 321] on div "Scotland ([GEOGRAPHIC_DATA]): The Kilt The kilt is a knee-length wool skirt. Ta…" at bounding box center [59, 296] width 95 height 54
click at [70, 314] on div at bounding box center [83, 296] width 40 height 48
click at [70, 334] on button at bounding box center [69, 342] width 19 height 19
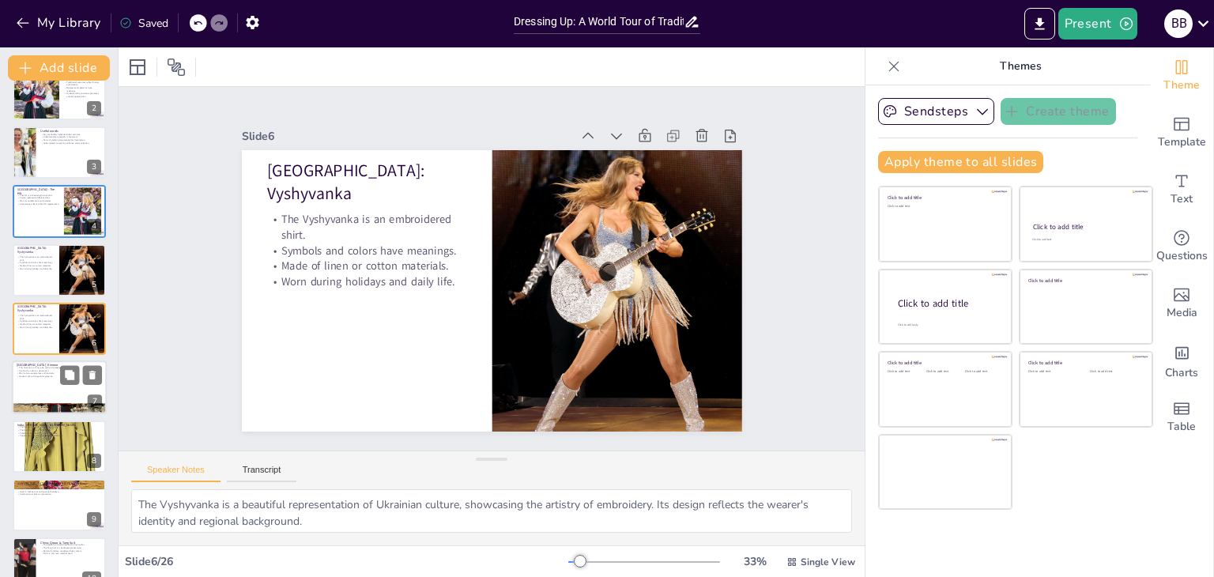
scroll to position [164, 0]
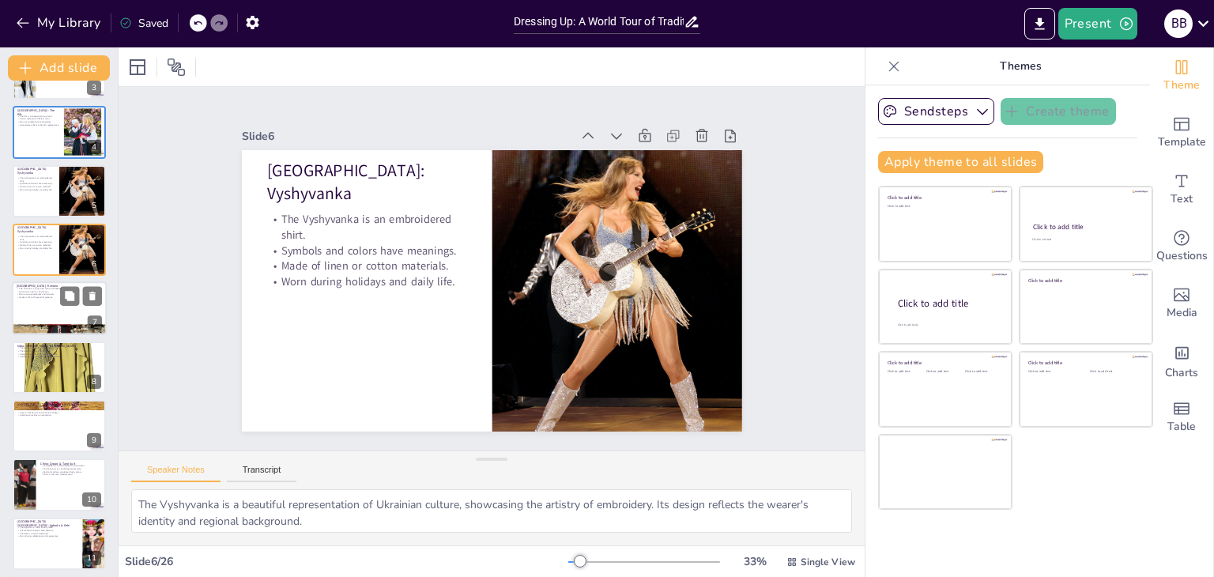
click at [89, 320] on div "7" at bounding box center [95, 323] width 14 height 14
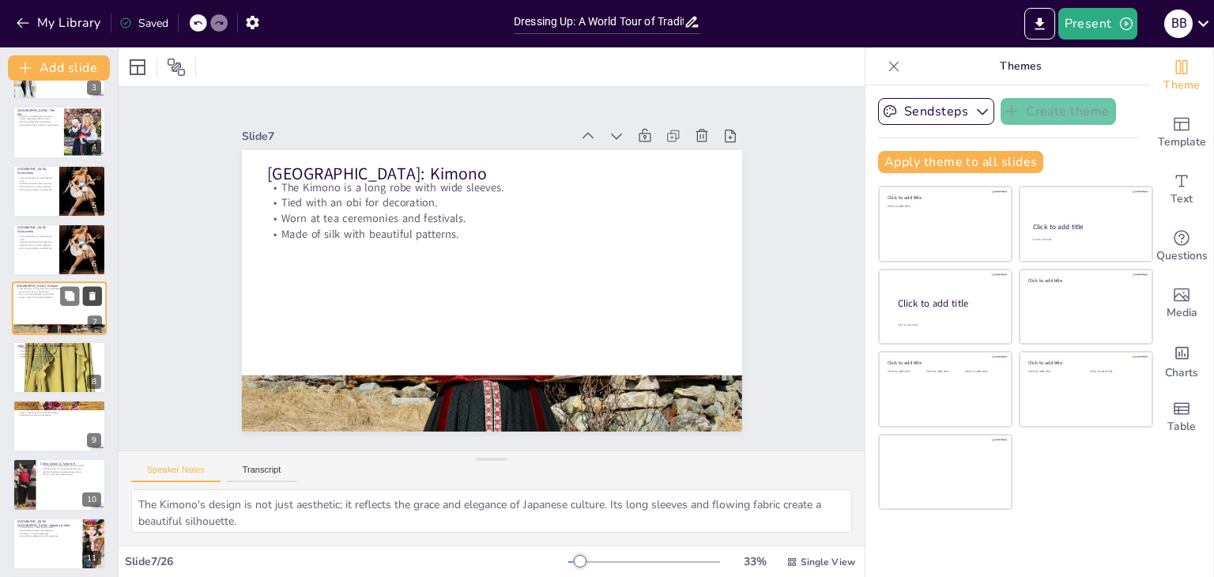
scroll to position [143, 0]
